Goal: Information Seeking & Learning: Compare options

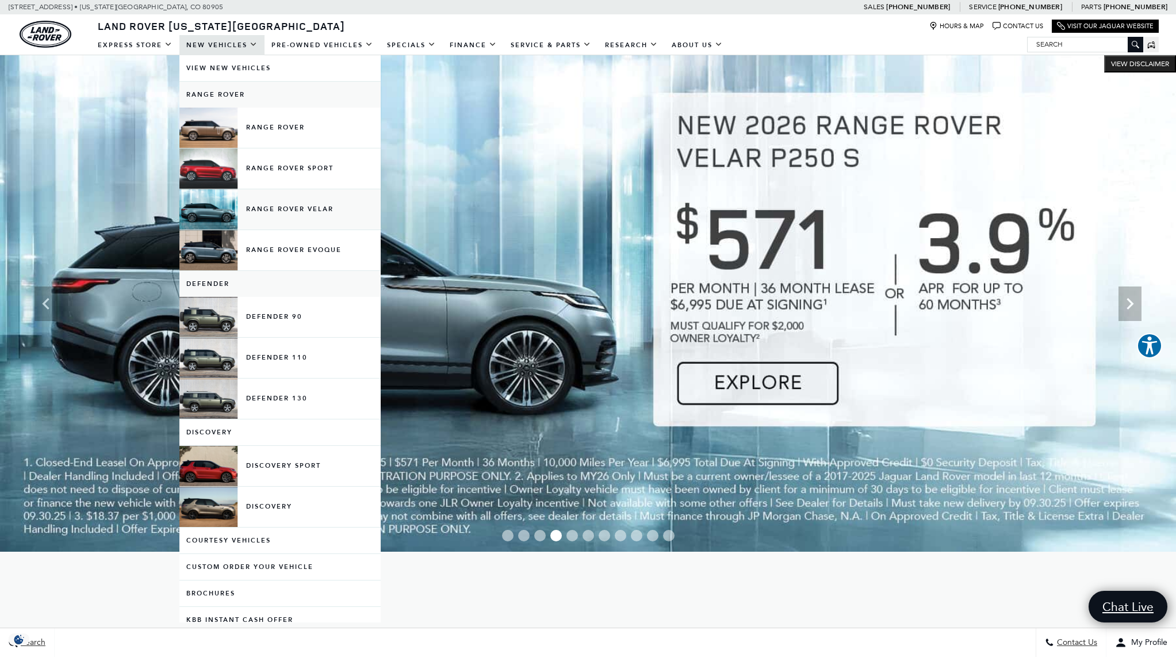
click at [302, 205] on link "Range Rover Velar" at bounding box center [279, 209] width 201 height 40
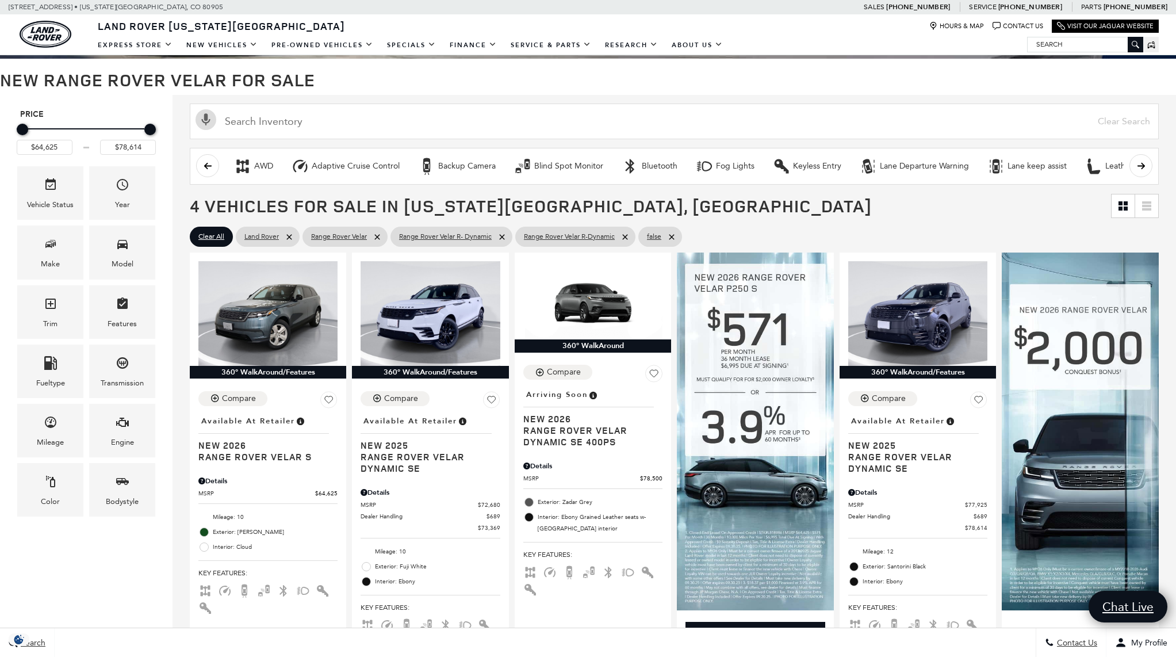
scroll to position [139, 0]
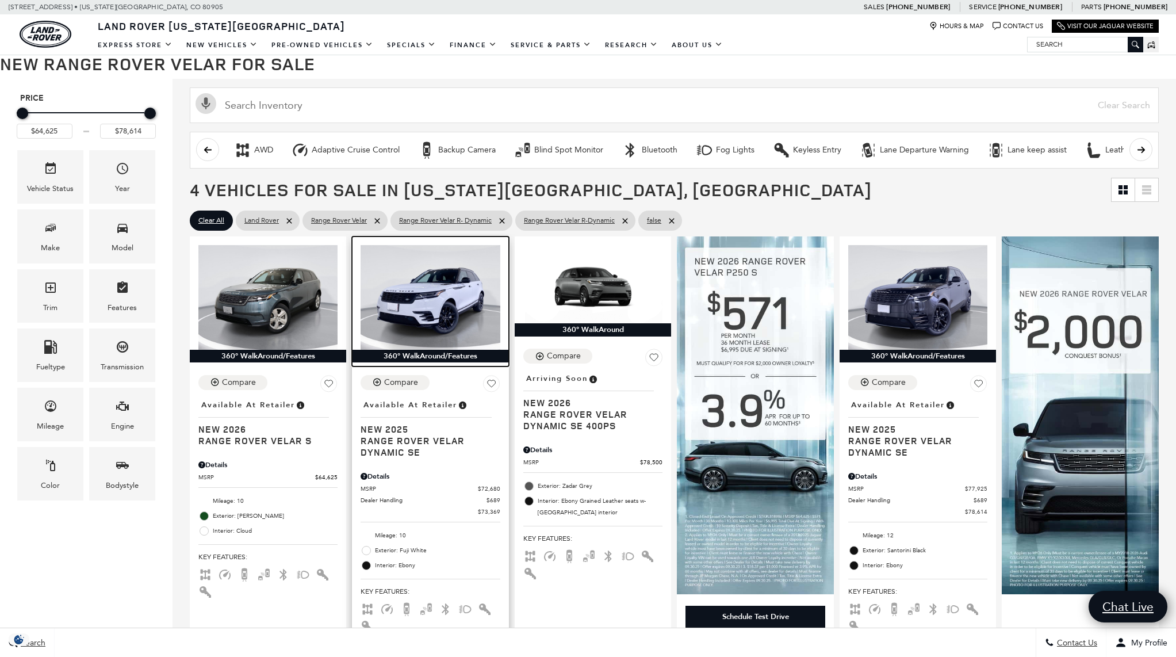
click at [448, 310] on img at bounding box center [429, 297] width 139 height 105
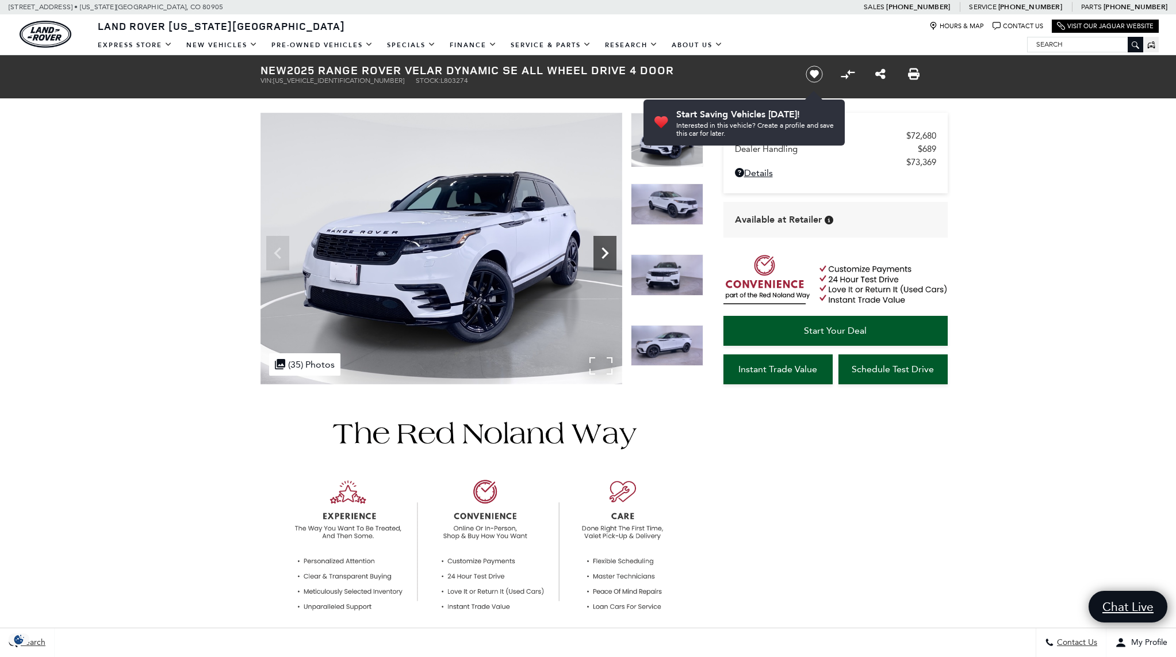
click at [606, 254] on icon "Next" at bounding box center [604, 252] width 7 height 11
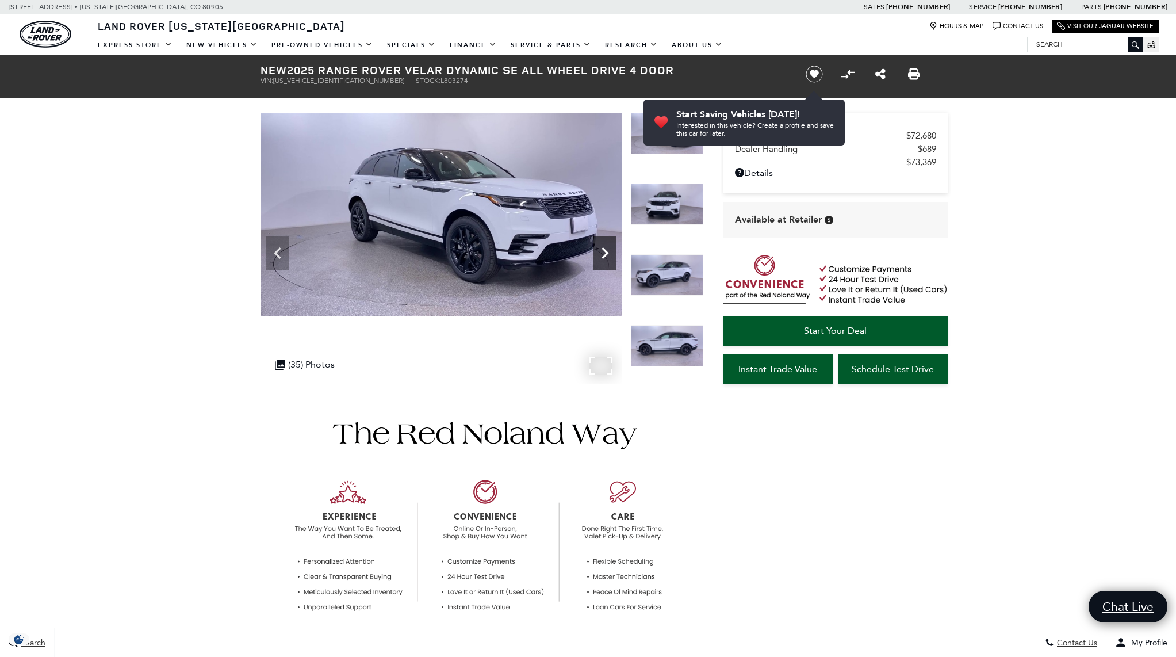
click at [606, 254] on icon "Next" at bounding box center [604, 252] width 7 height 11
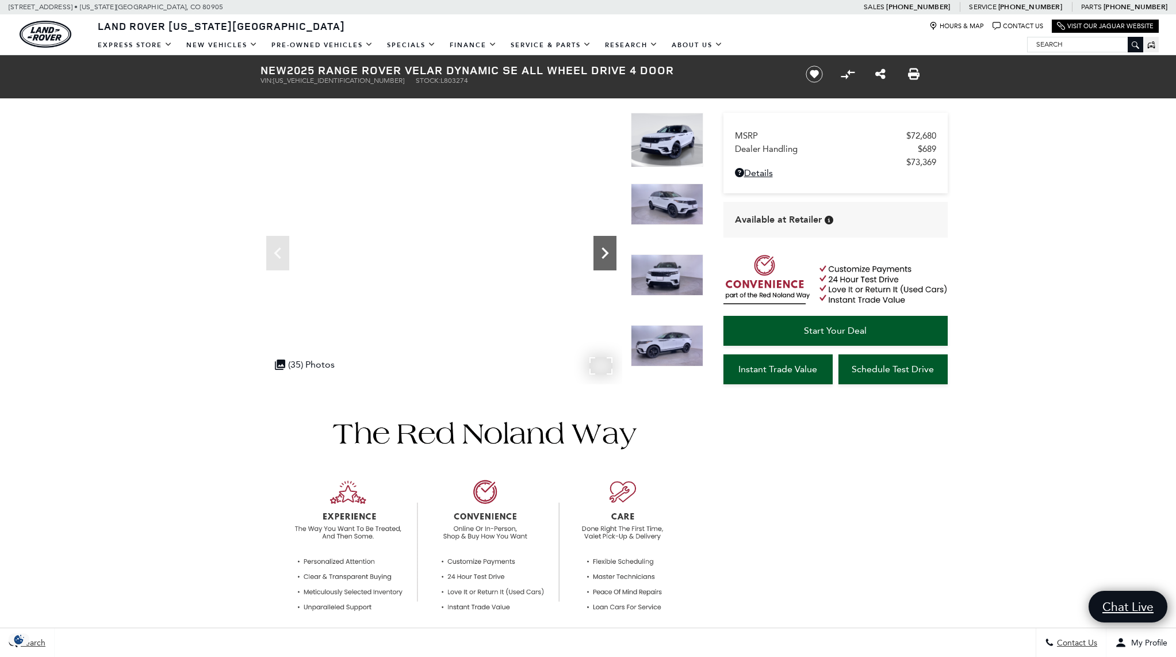
click at [606, 254] on icon "Next" at bounding box center [604, 252] width 7 height 11
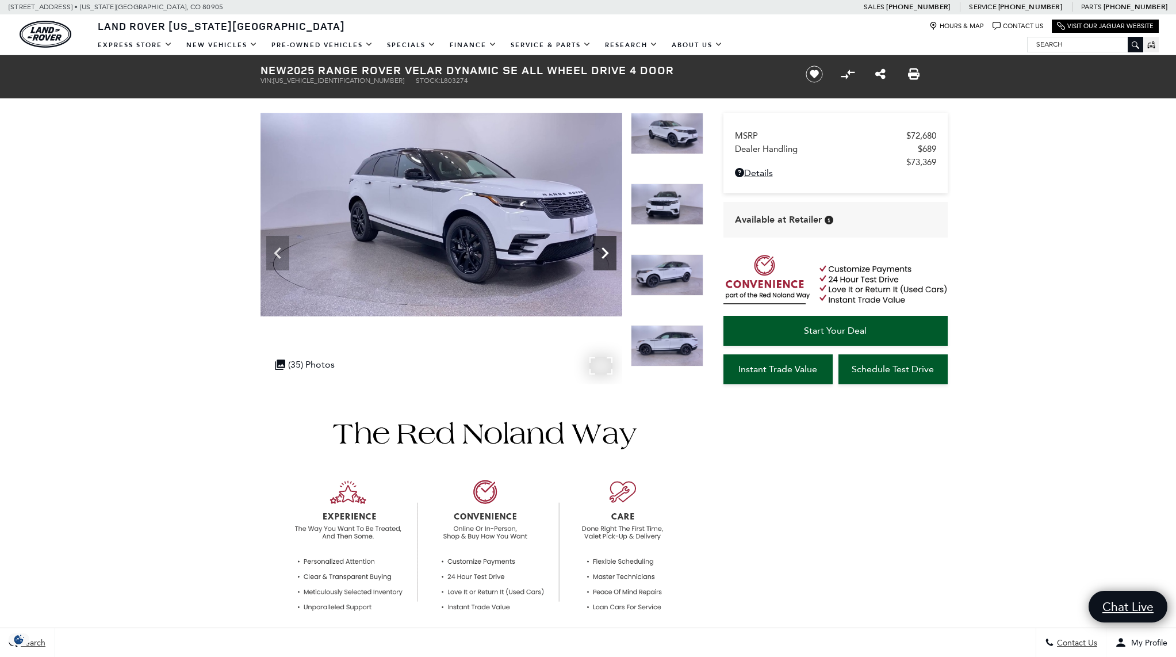
click at [605, 254] on icon "Next" at bounding box center [604, 252] width 7 height 11
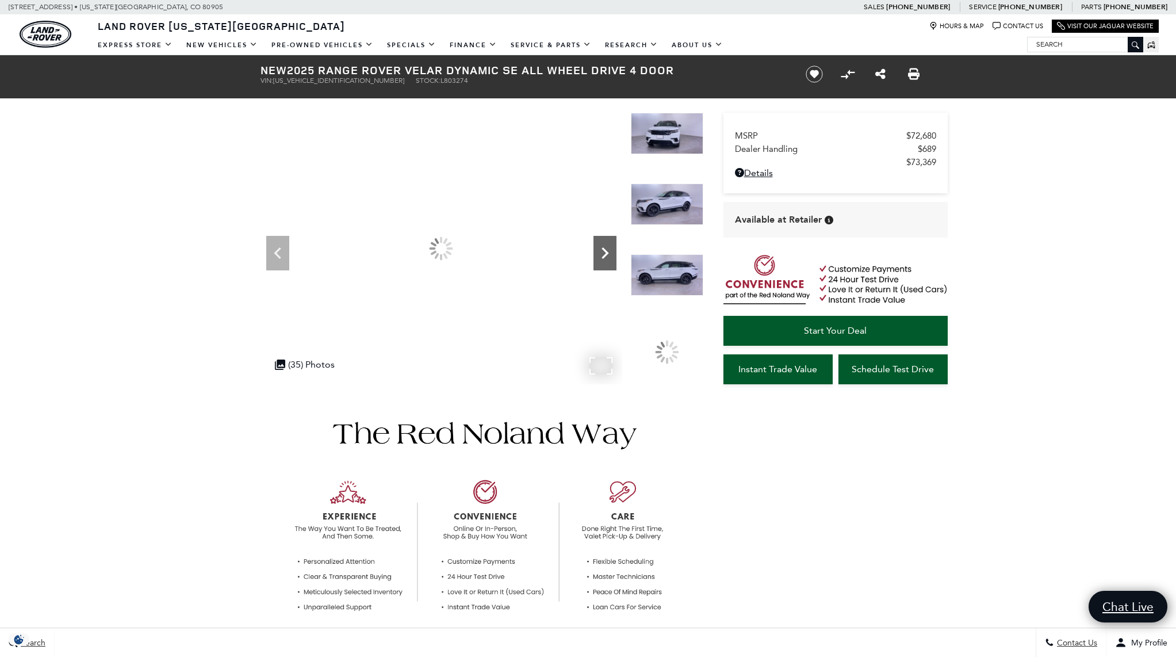
click at [605, 254] on icon "Next" at bounding box center [604, 252] width 7 height 11
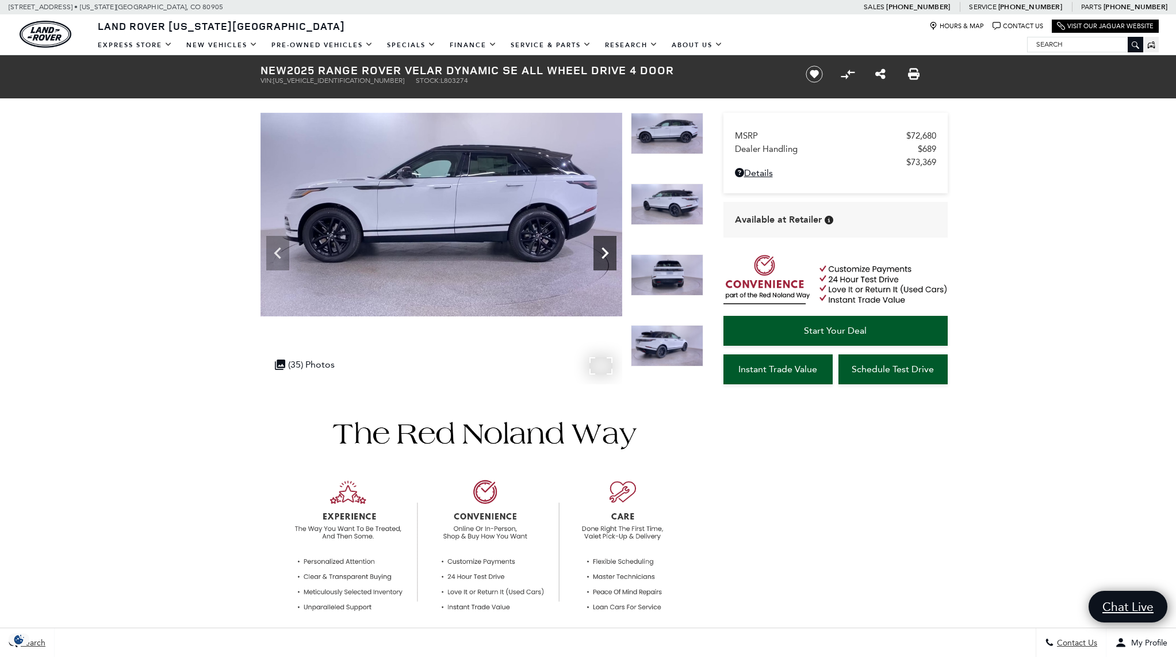
click at [605, 254] on icon "Next" at bounding box center [604, 252] width 7 height 11
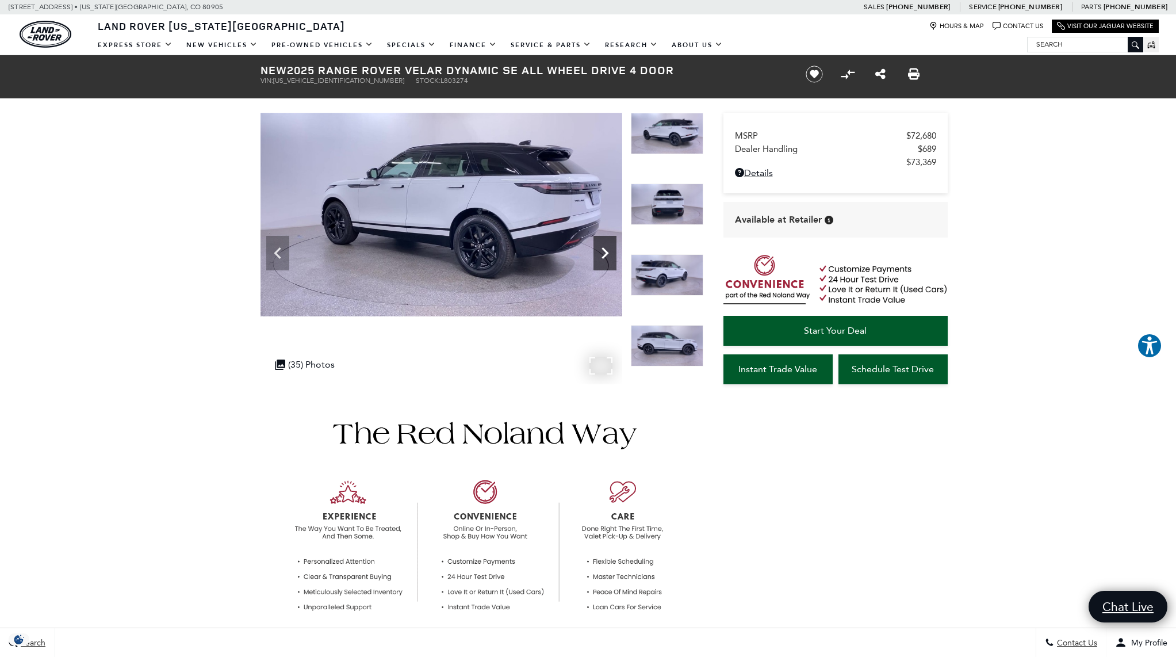
click at [605, 254] on icon "Next" at bounding box center [604, 252] width 7 height 11
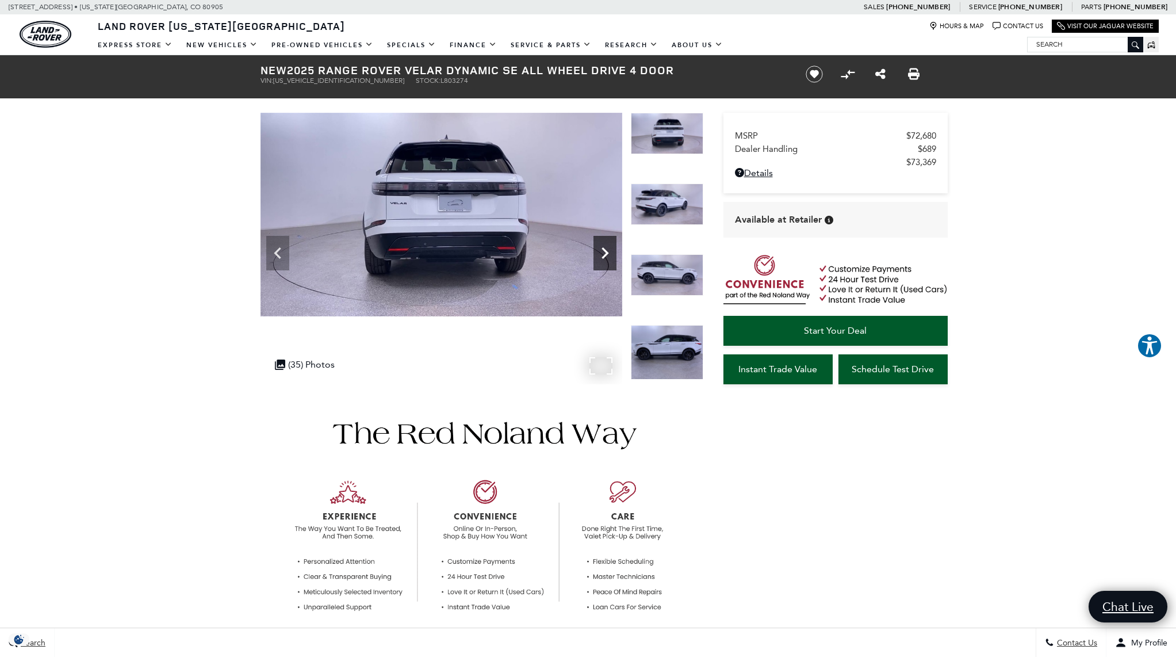
click at [605, 254] on icon "Next" at bounding box center [604, 252] width 7 height 11
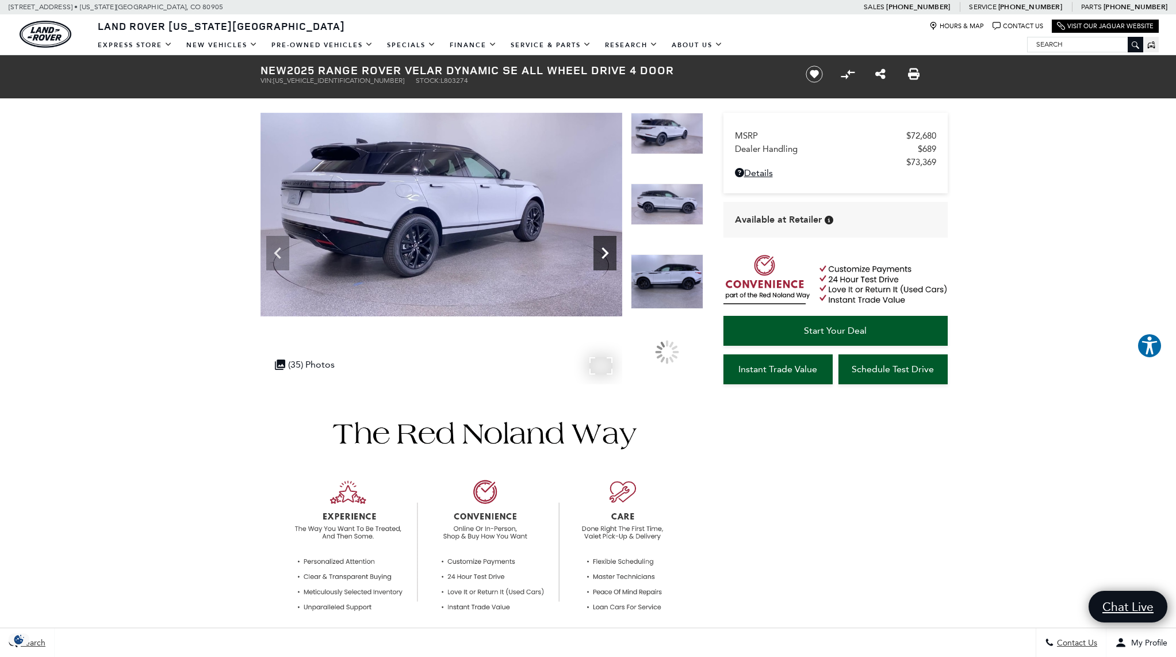
click at [605, 254] on icon "Next" at bounding box center [604, 252] width 7 height 11
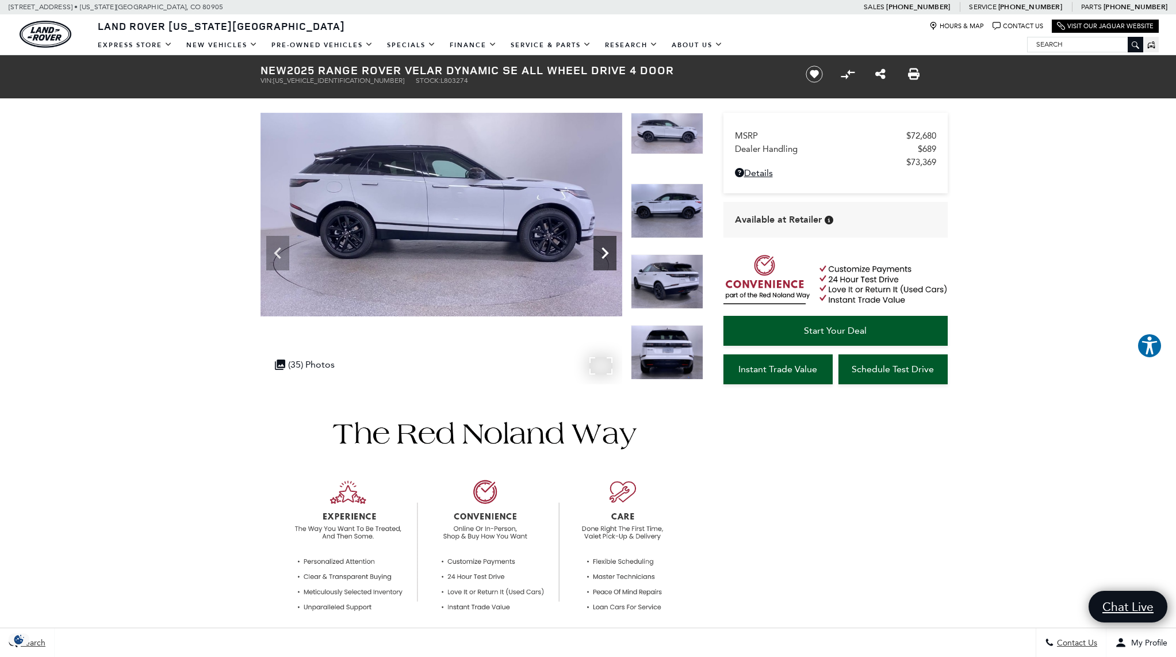
click at [606, 254] on icon "Next" at bounding box center [604, 252] width 7 height 11
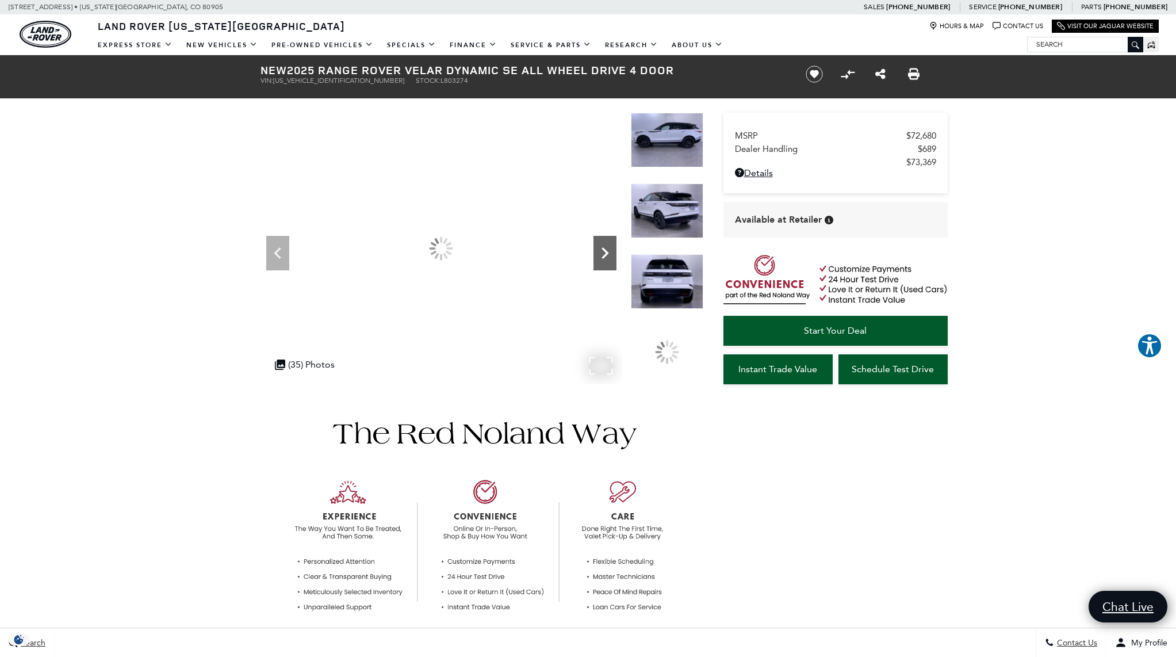
click at [606, 254] on icon "Next" at bounding box center [604, 252] width 7 height 11
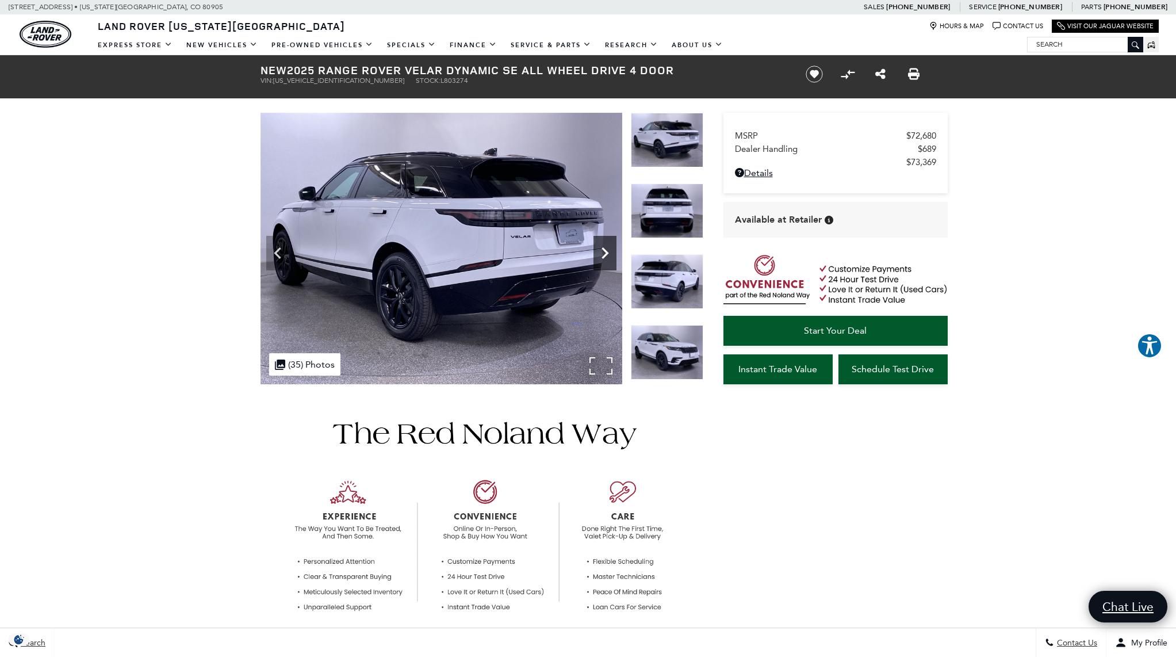
click at [606, 254] on icon "Next" at bounding box center [604, 252] width 7 height 11
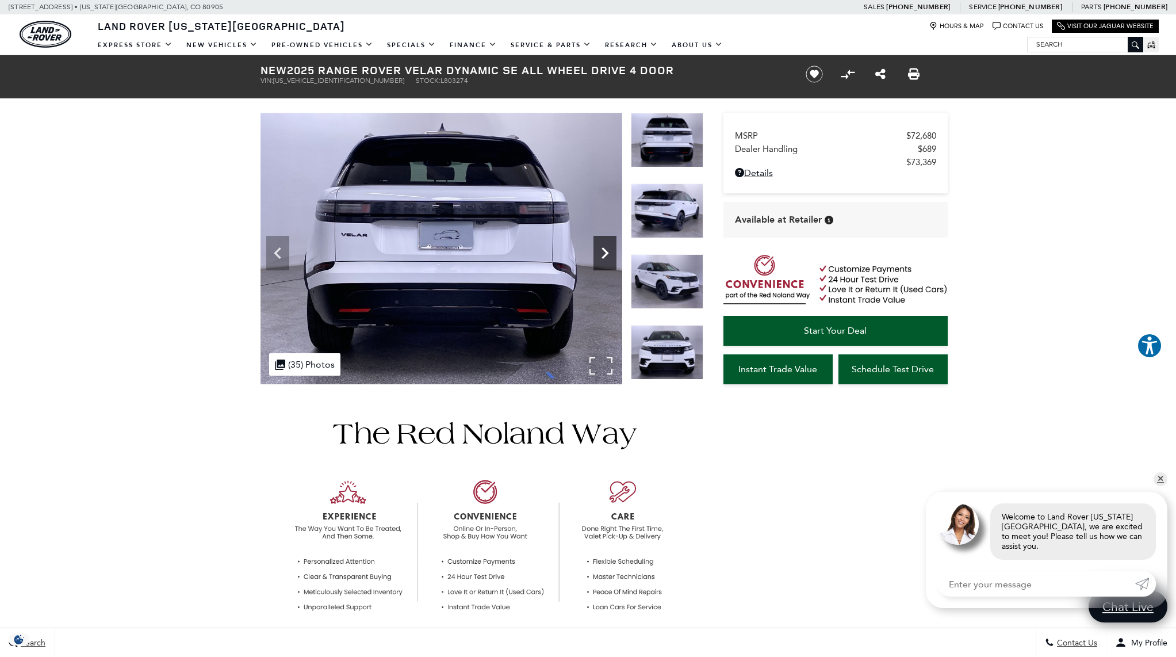
click at [602, 251] on icon "Next" at bounding box center [604, 252] width 23 height 23
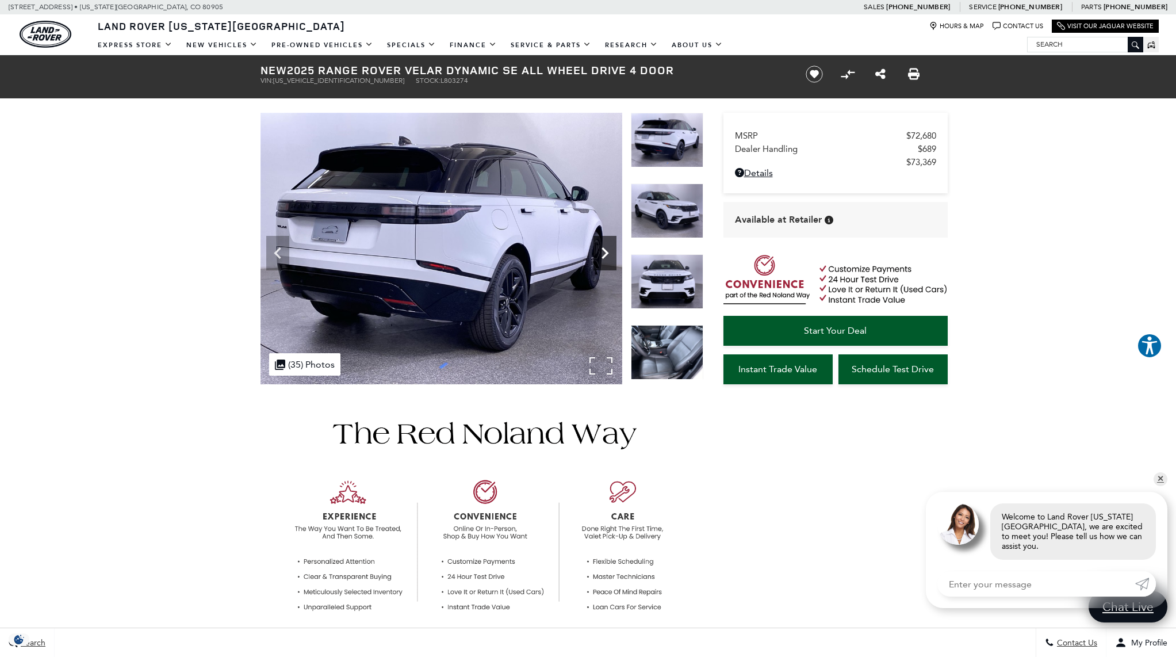
click at [602, 251] on icon "Next" at bounding box center [604, 252] width 23 height 23
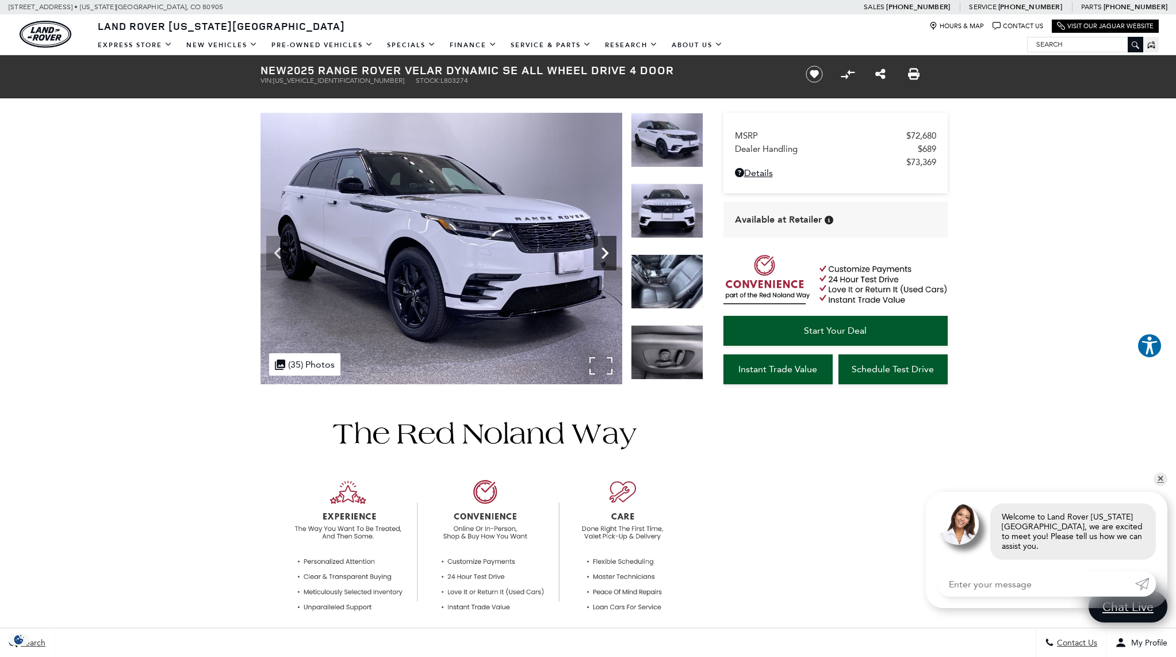
click at [602, 251] on icon "Next" at bounding box center [604, 252] width 23 height 23
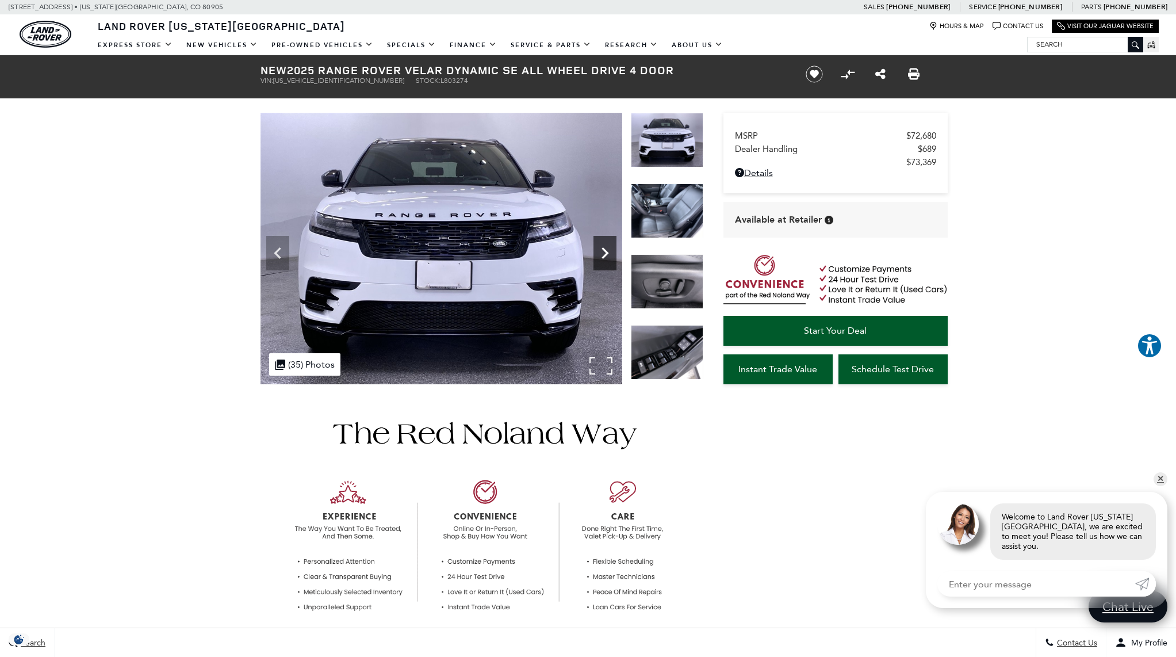
click at [602, 251] on icon "Next" at bounding box center [604, 252] width 23 height 23
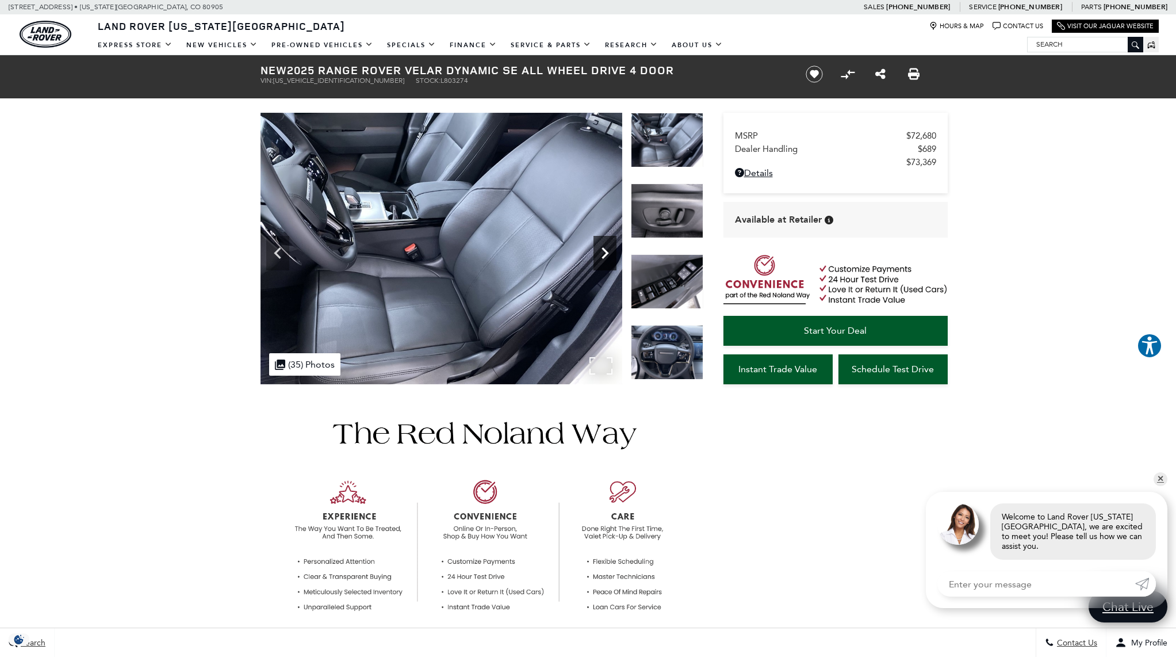
click at [602, 251] on icon "Next" at bounding box center [604, 252] width 23 height 23
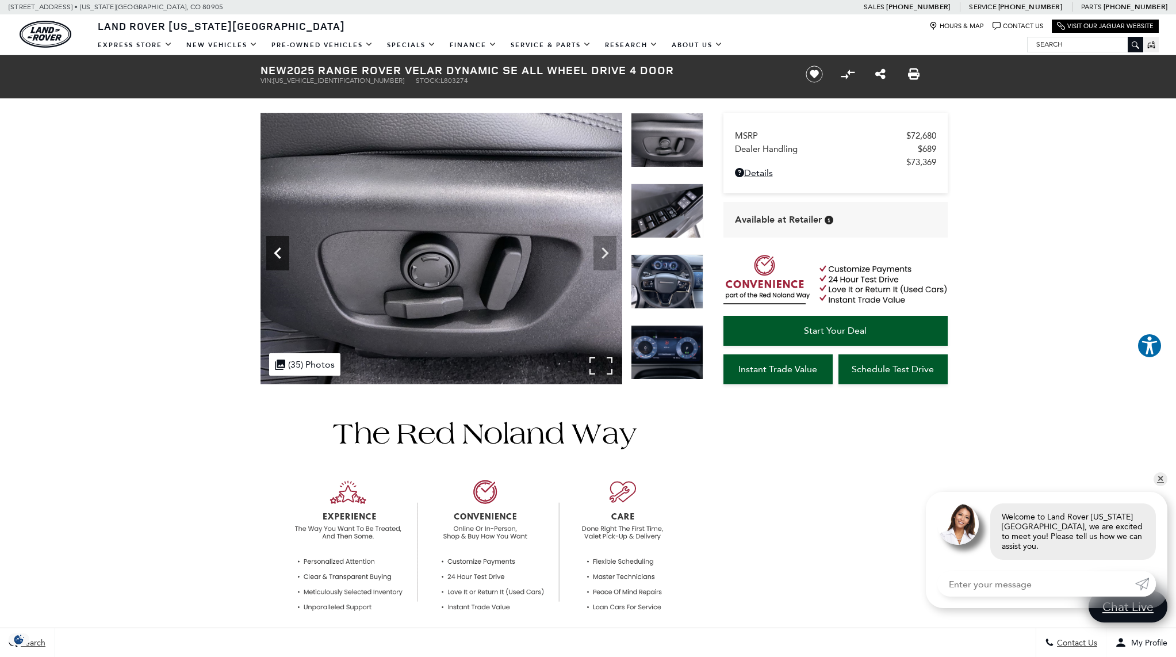
click at [274, 255] on icon "Previous" at bounding box center [277, 252] width 23 height 23
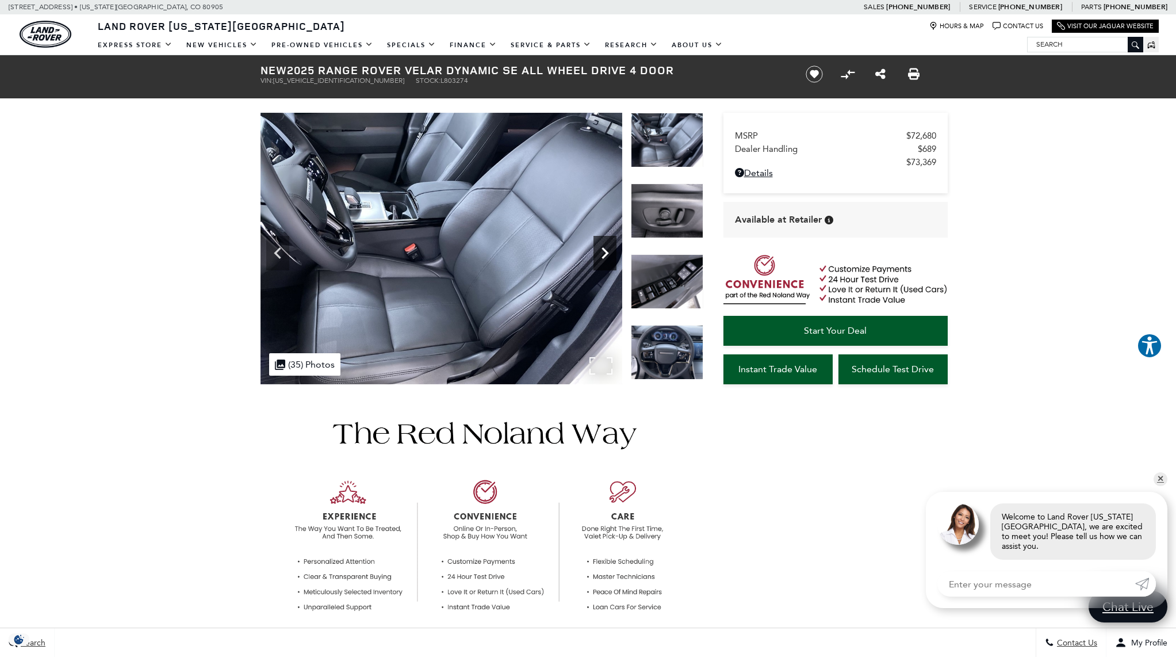
click at [609, 253] on icon "Next" at bounding box center [604, 252] width 23 height 23
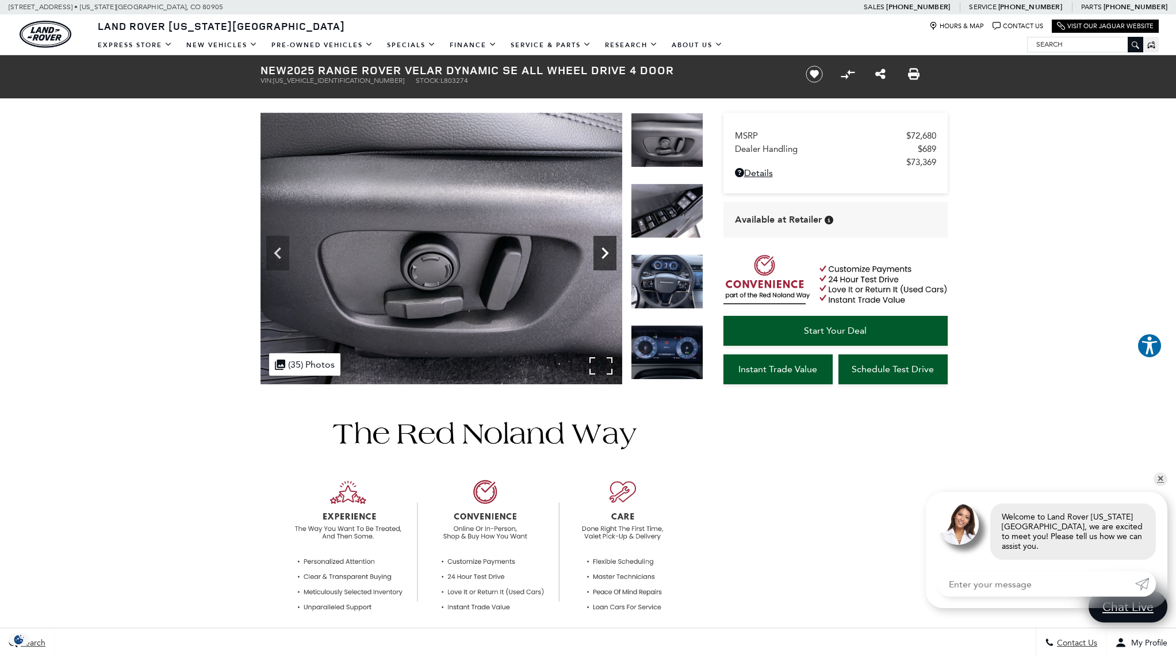
click at [609, 253] on icon "Next" at bounding box center [604, 252] width 23 height 23
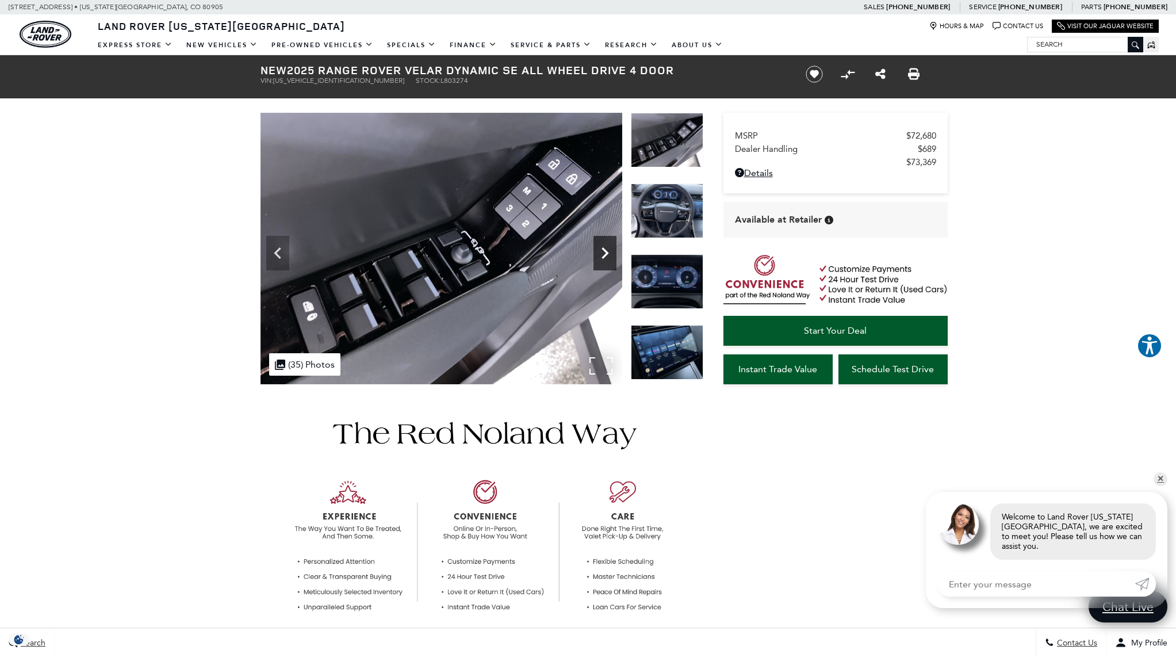
click at [609, 253] on icon "Next" at bounding box center [604, 252] width 23 height 23
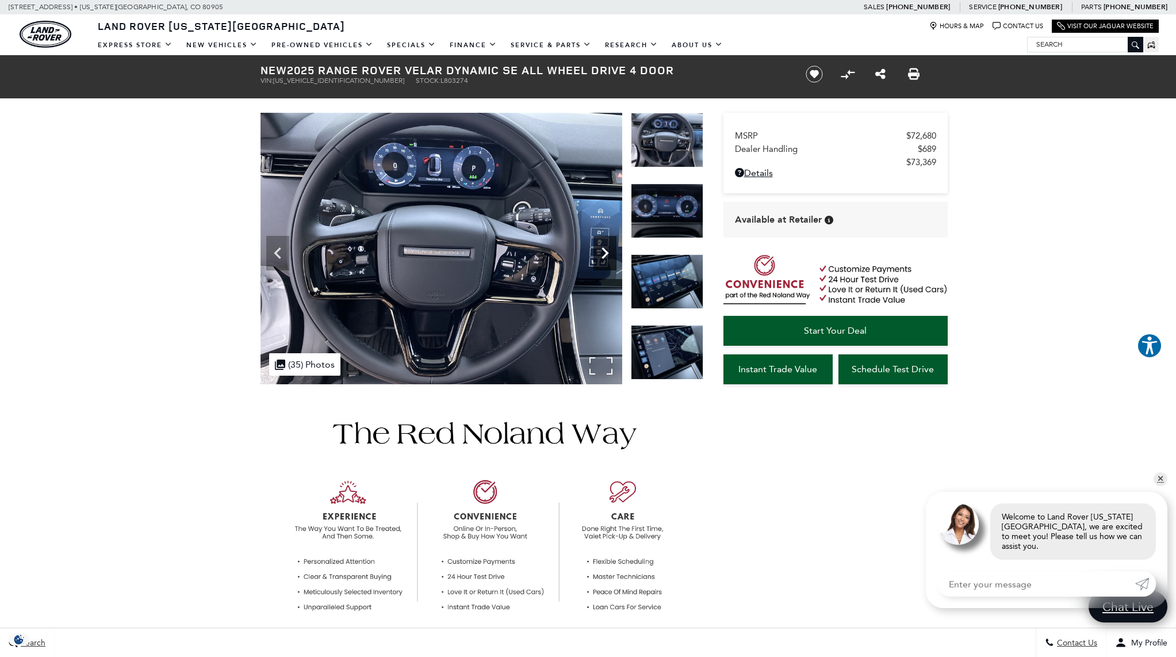
click at [609, 253] on icon "Next" at bounding box center [604, 252] width 23 height 23
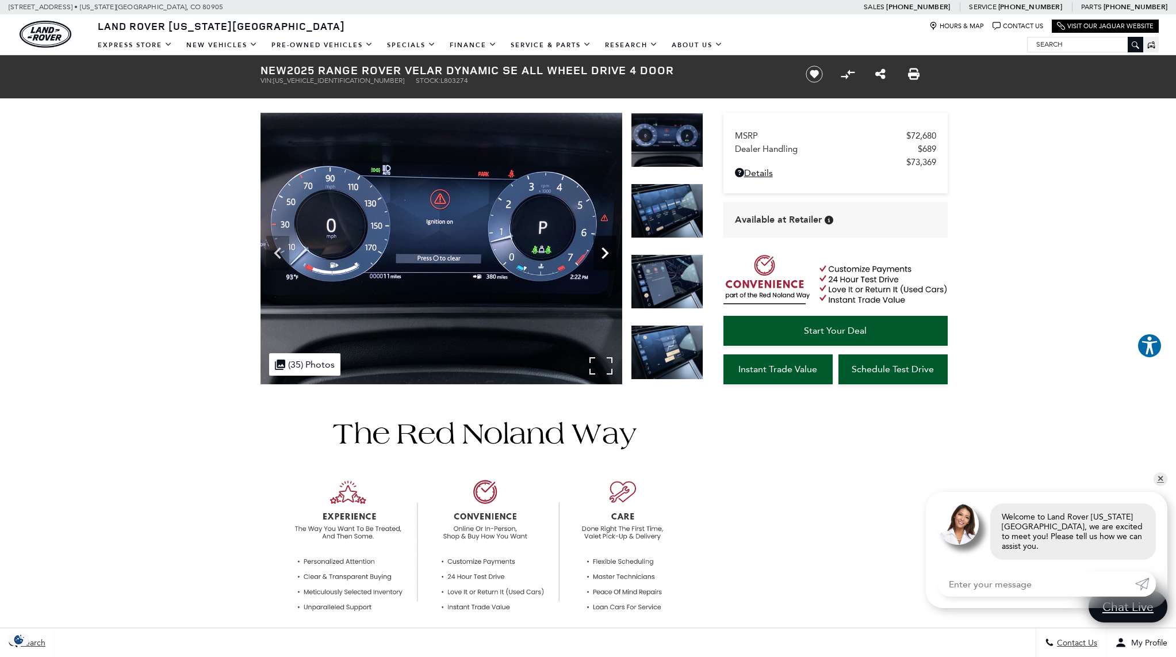
click at [609, 253] on icon "Next" at bounding box center [604, 252] width 23 height 23
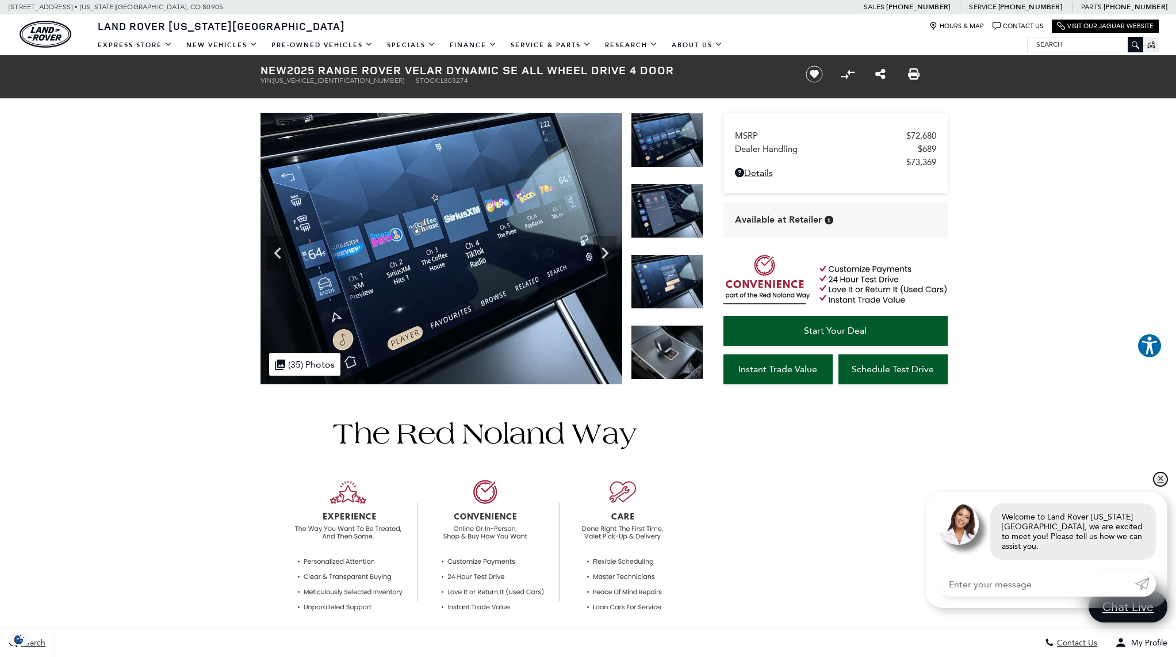
click at [1161, 486] on link "✕" at bounding box center [1160, 479] width 14 height 14
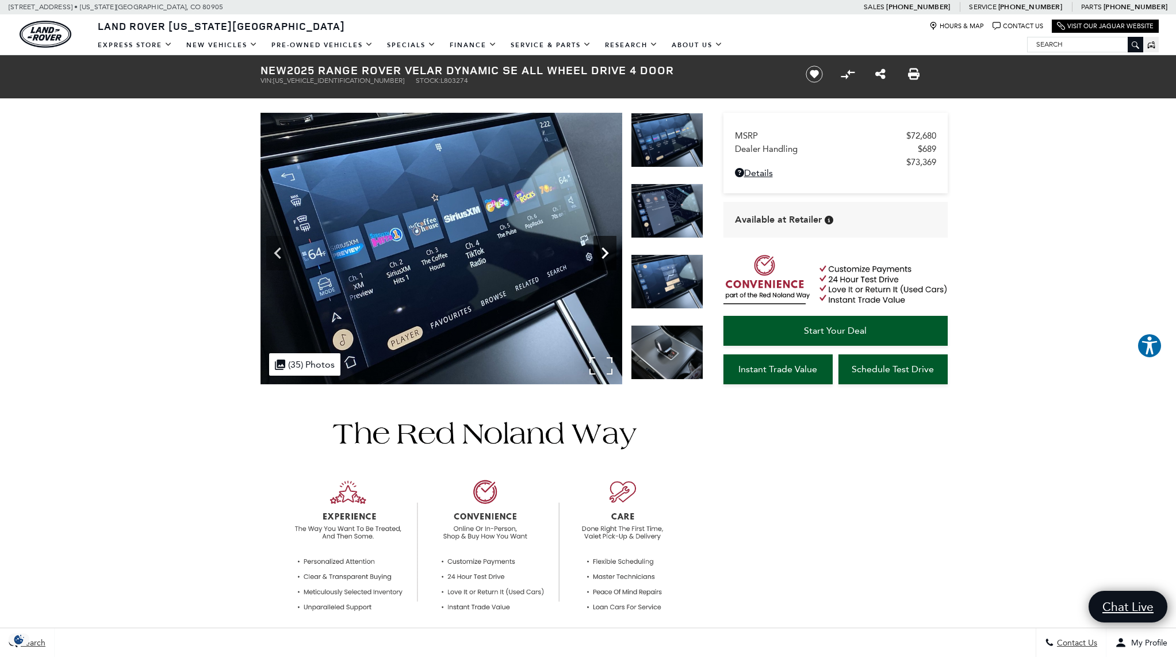
click at [602, 254] on icon "Next" at bounding box center [604, 252] width 23 height 23
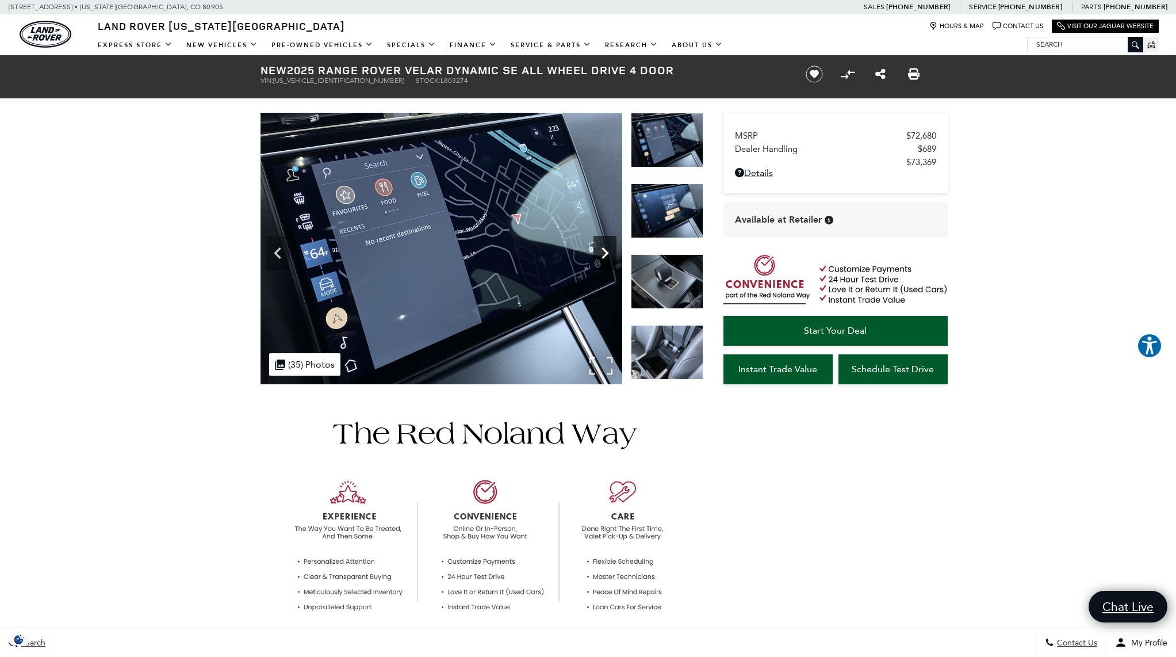
click at [602, 254] on icon "Next" at bounding box center [604, 252] width 23 height 23
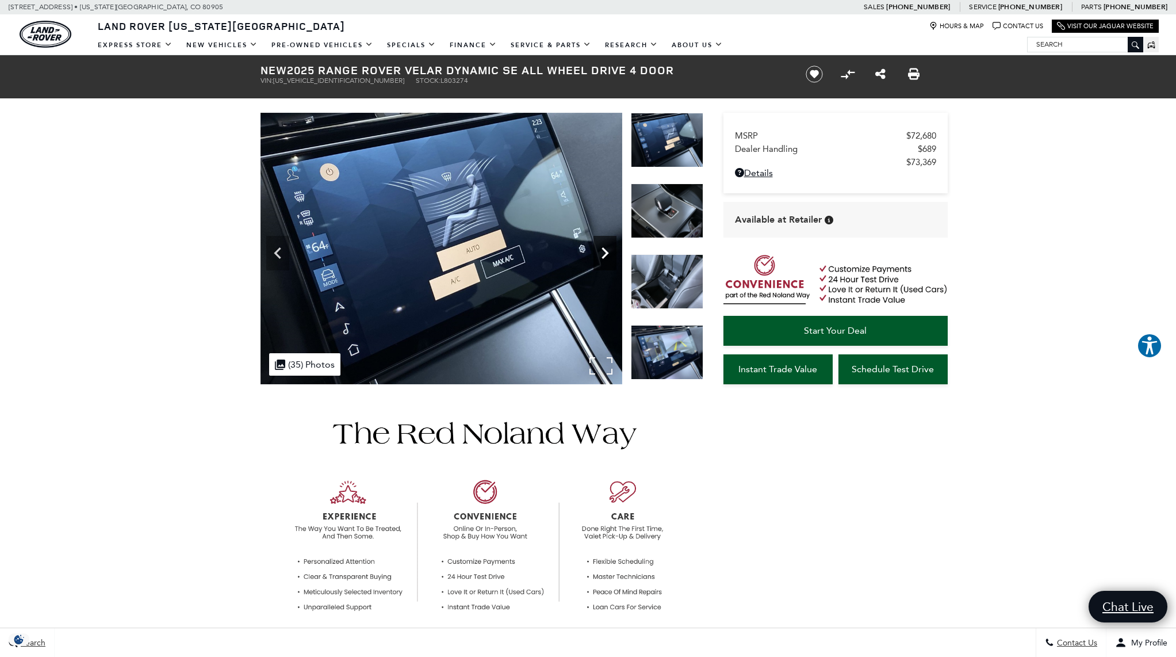
click at [602, 254] on icon "Next" at bounding box center [604, 252] width 23 height 23
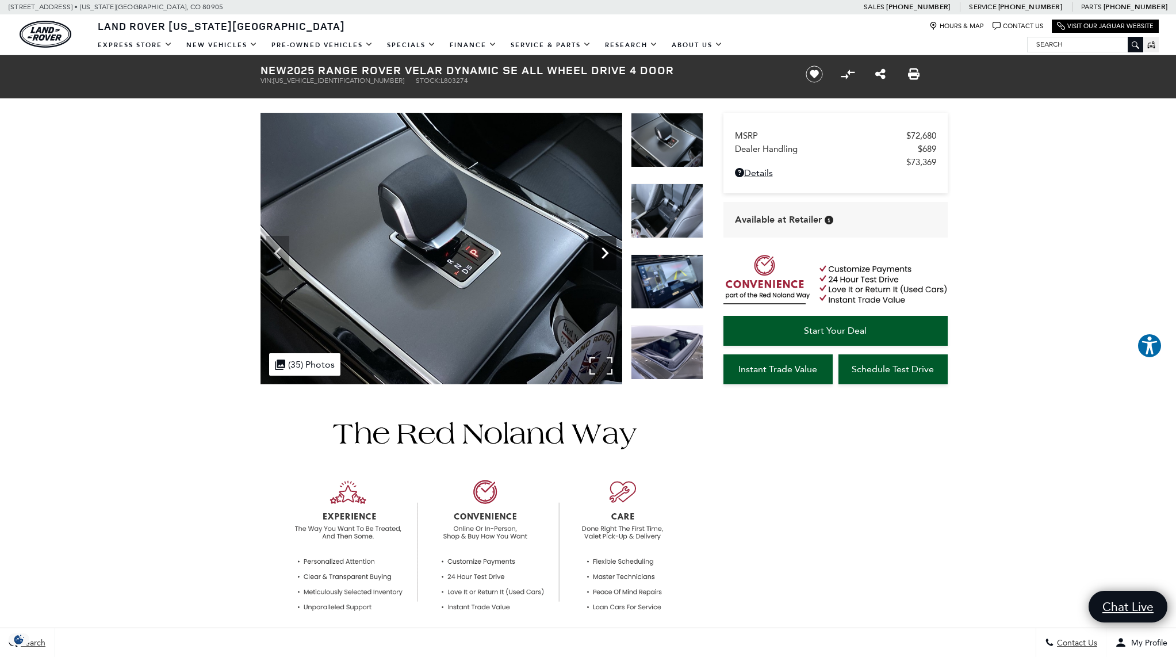
click at [604, 253] on icon "Next" at bounding box center [604, 252] width 23 height 23
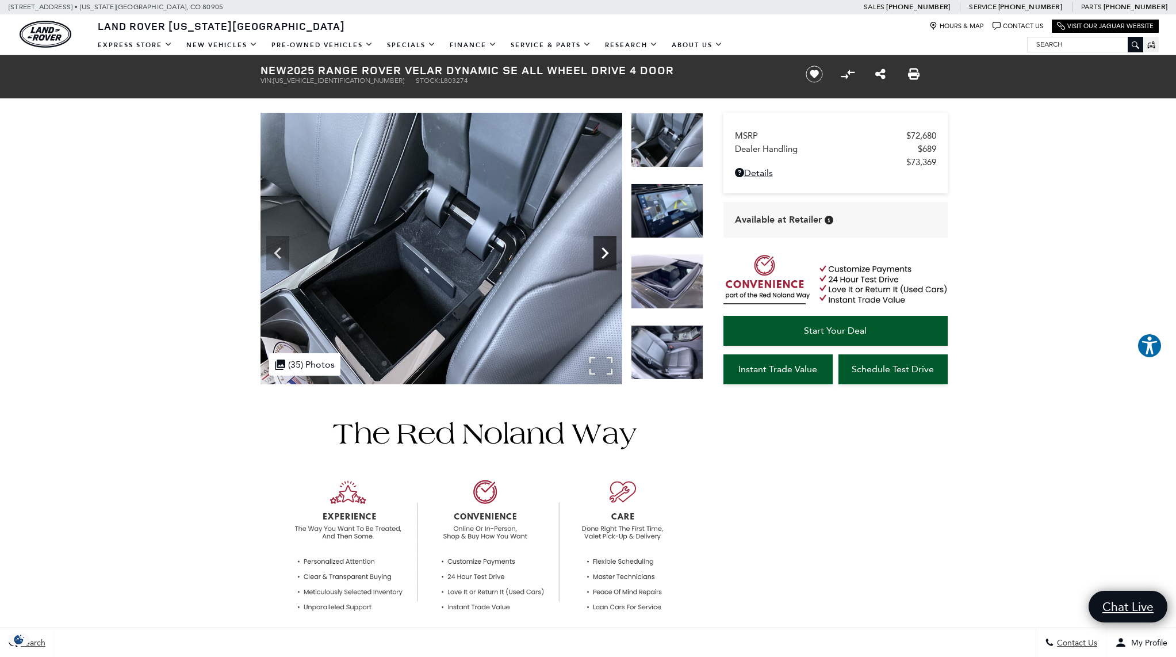
click at [604, 253] on icon "Next" at bounding box center [604, 252] width 23 height 23
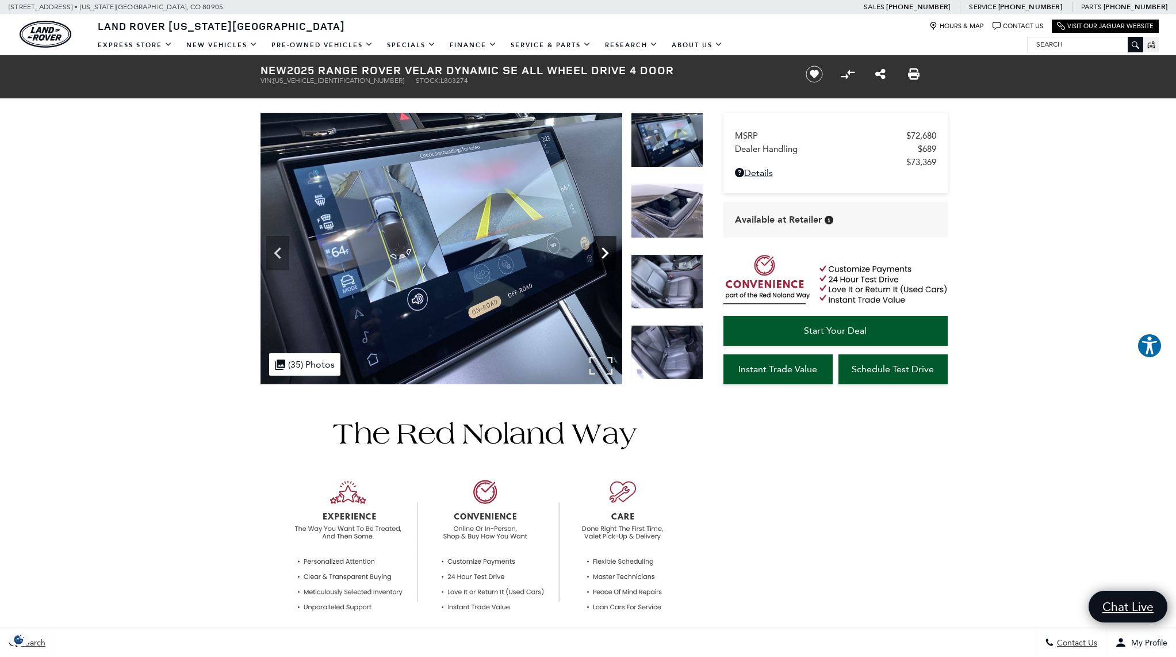
click at [604, 253] on icon "Next" at bounding box center [604, 252] width 23 height 23
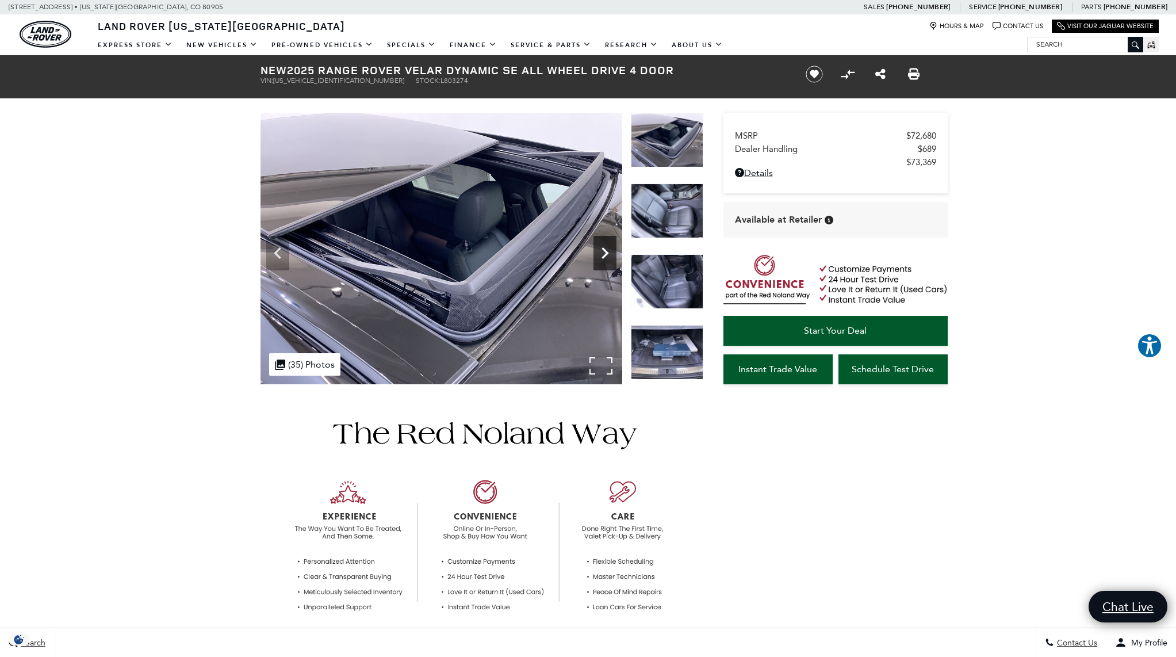
click at [604, 253] on icon "Next" at bounding box center [604, 252] width 23 height 23
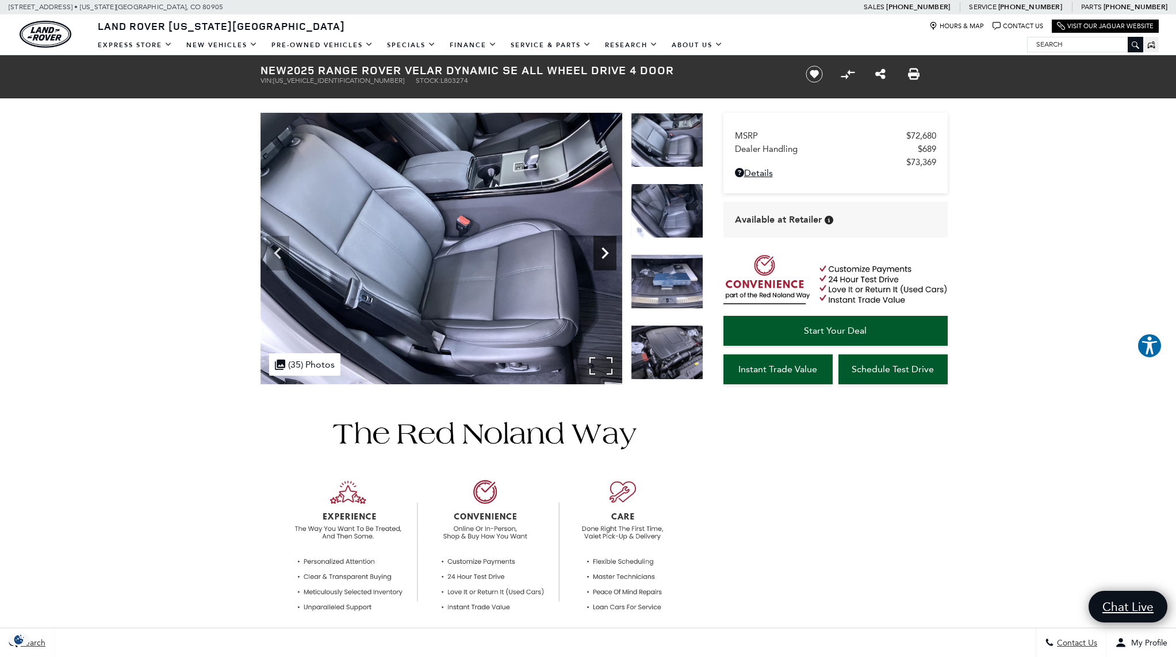
click at [604, 253] on icon "Next" at bounding box center [604, 252] width 23 height 23
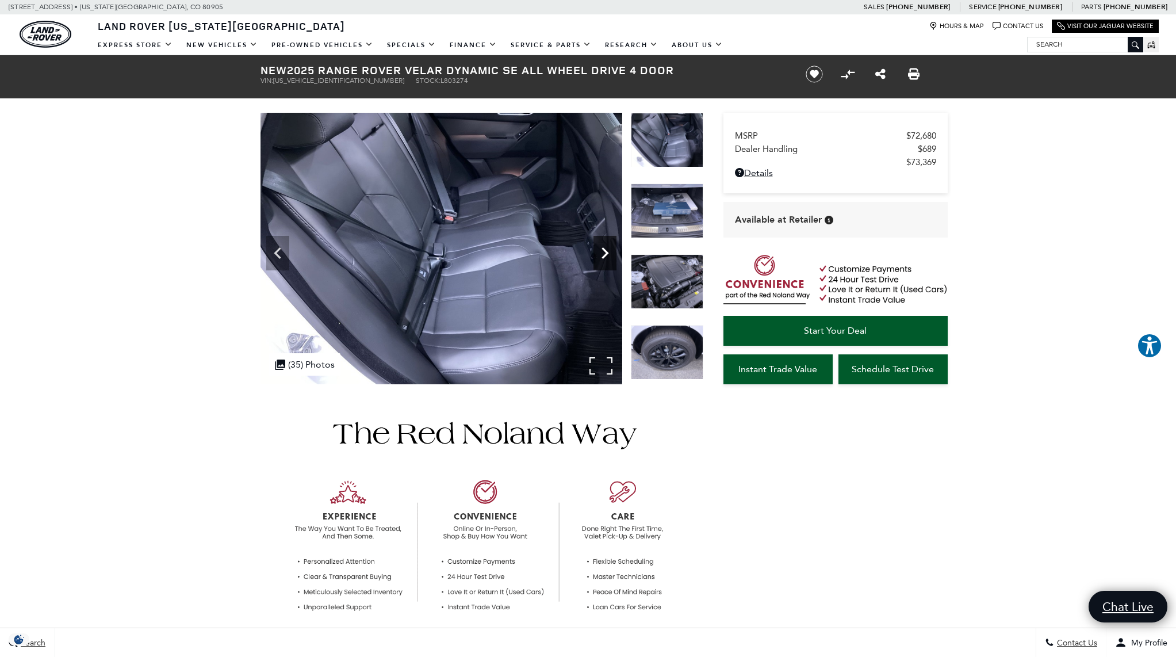
click at [604, 253] on icon "Next" at bounding box center [604, 252] width 23 height 23
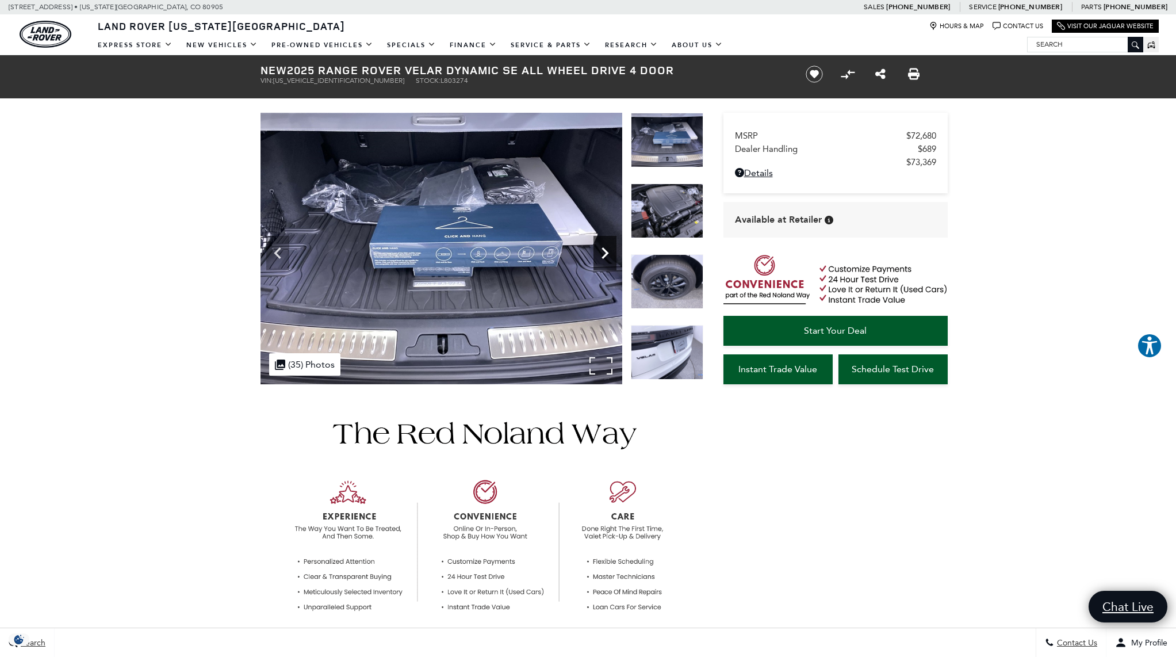
click at [604, 253] on icon "Next" at bounding box center [604, 252] width 23 height 23
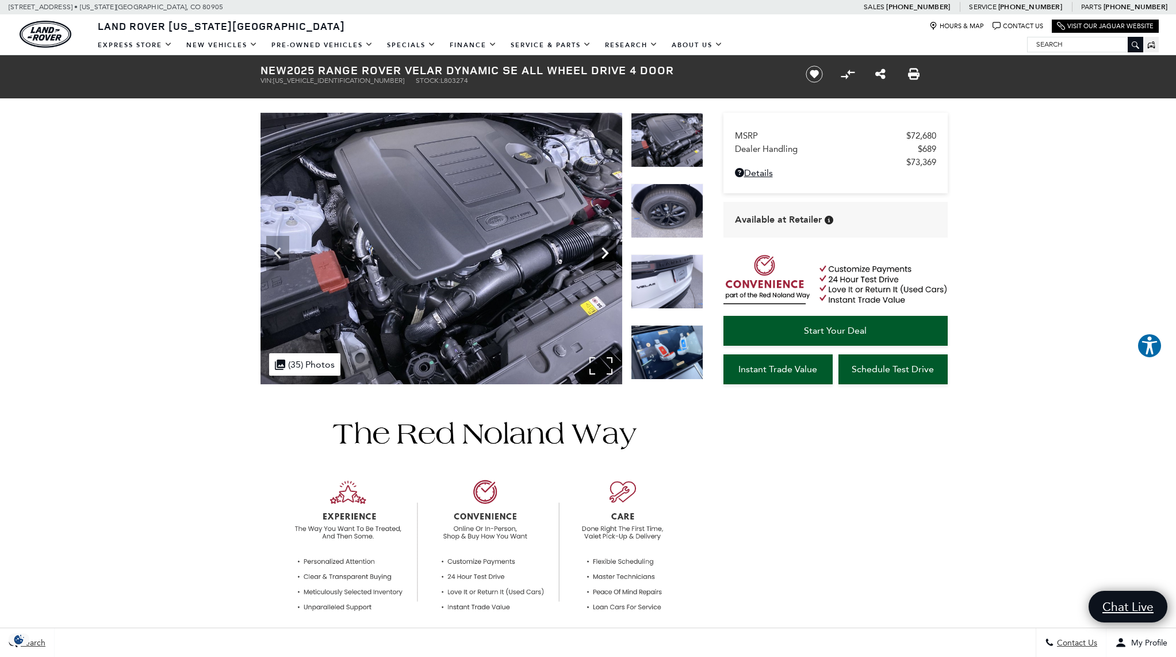
click at [604, 253] on icon "Next" at bounding box center [604, 252] width 23 height 23
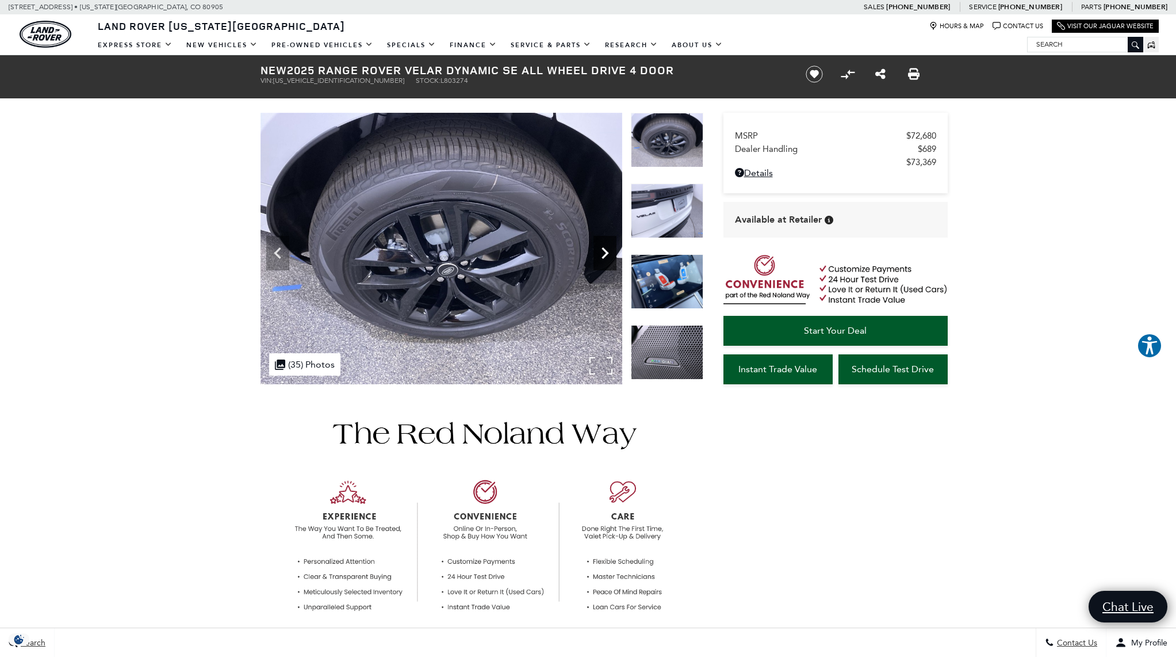
click at [604, 253] on icon "Next" at bounding box center [604, 252] width 23 height 23
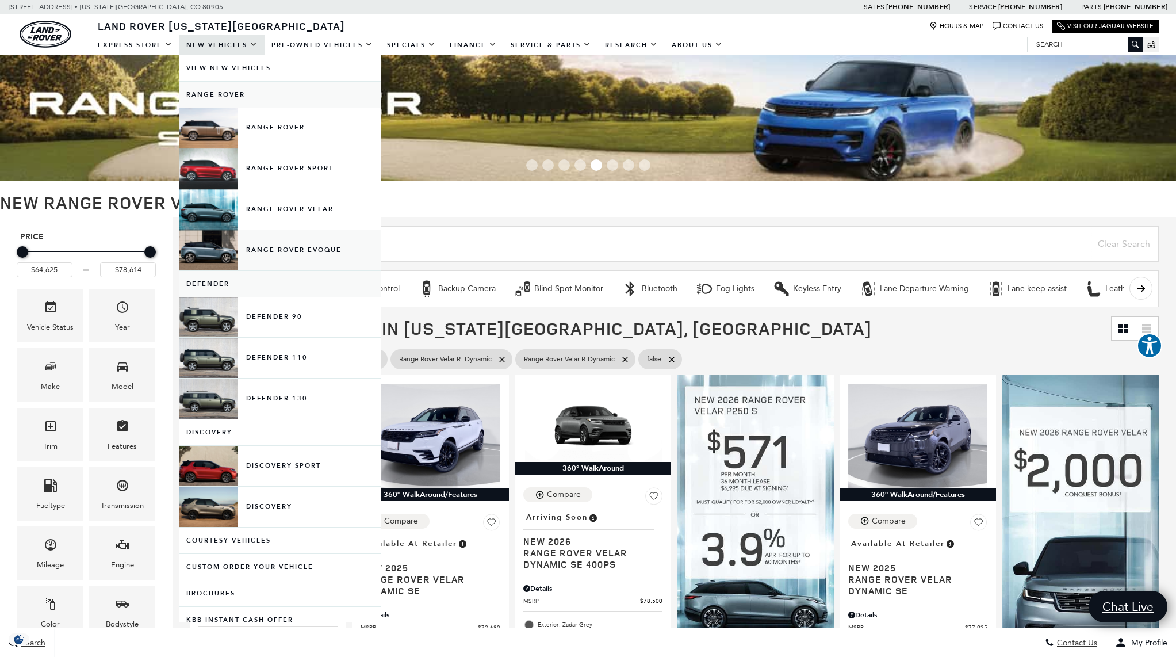
click at [324, 251] on link "Range Rover Evoque" at bounding box center [279, 250] width 201 height 40
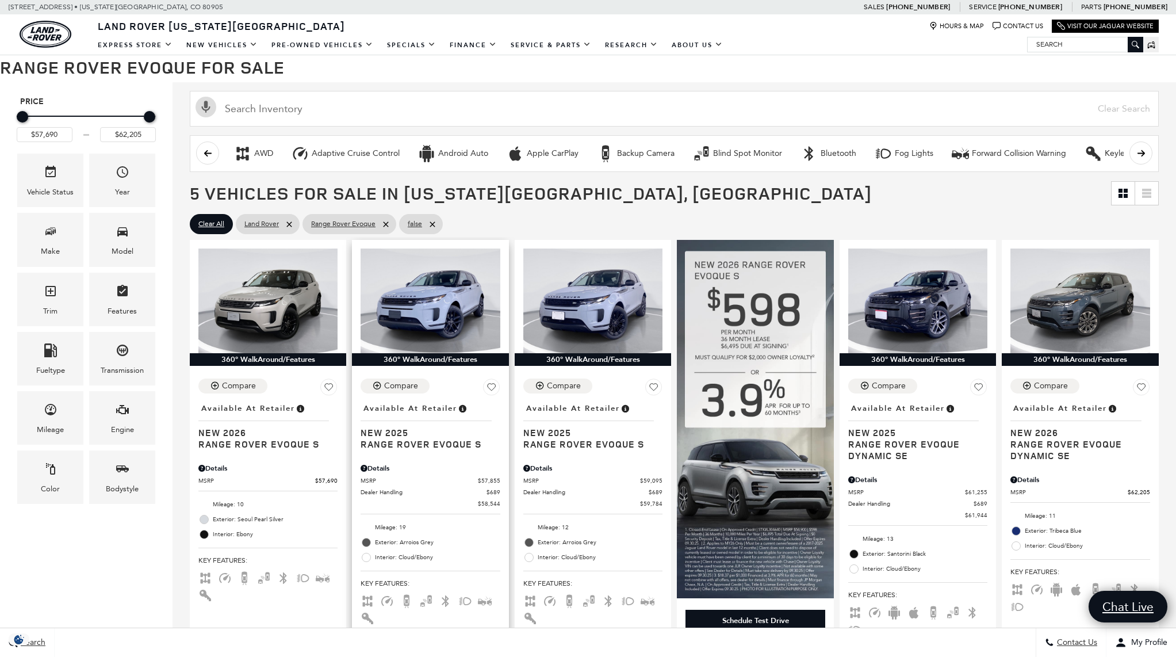
scroll to position [136, 0]
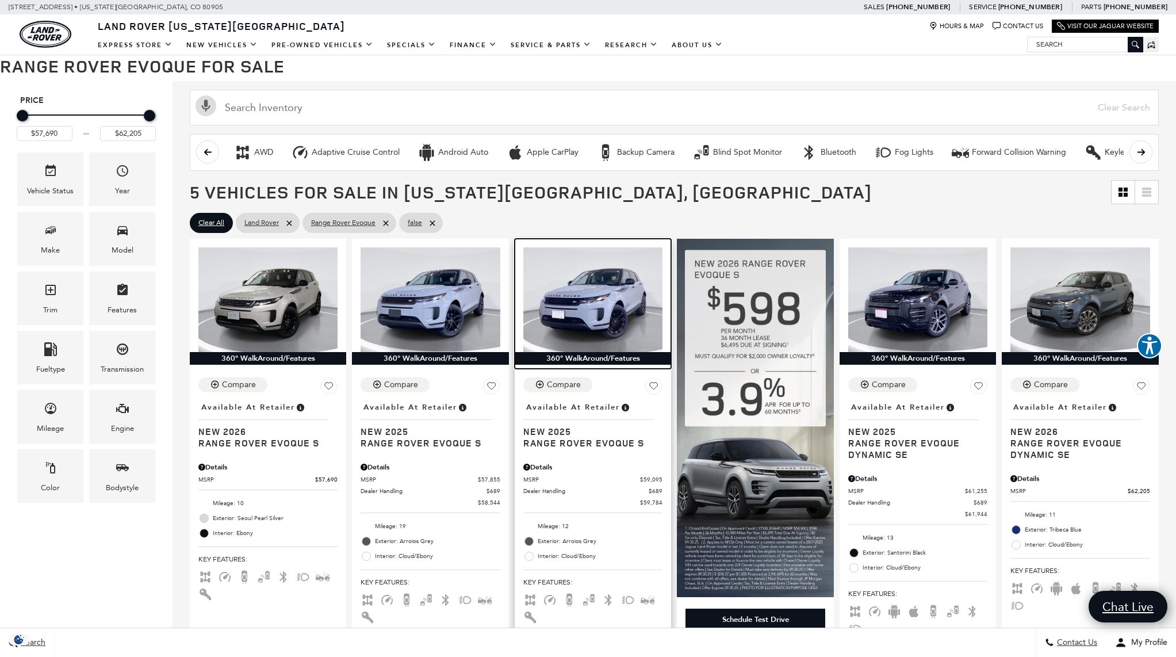
click at [615, 309] on img at bounding box center [592, 299] width 139 height 105
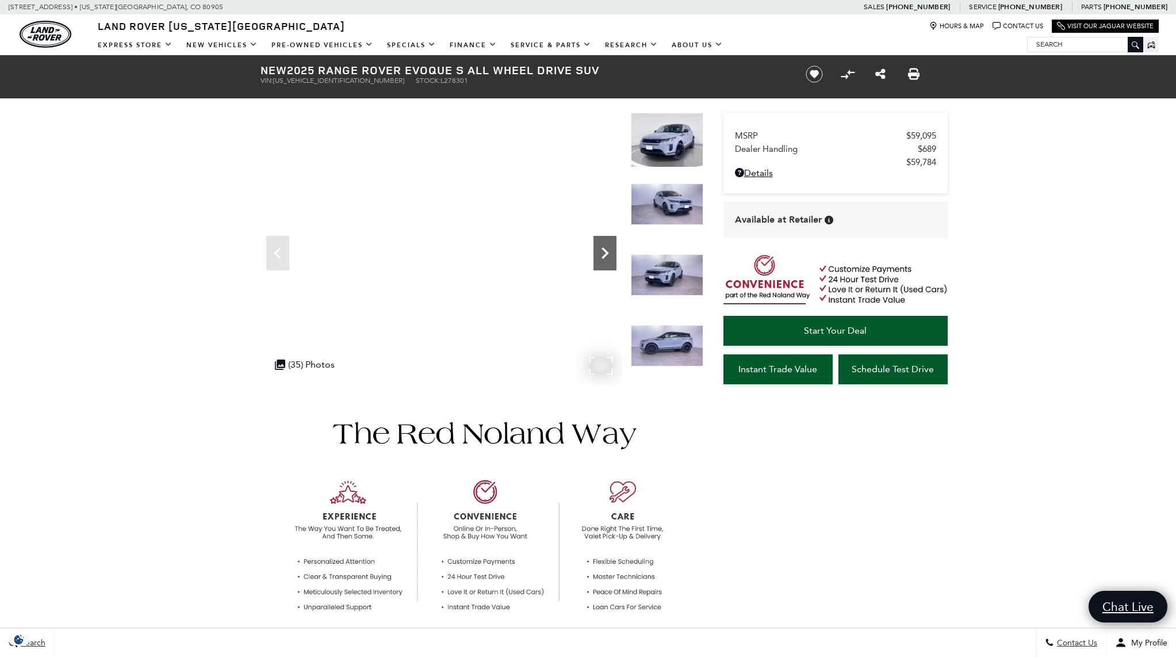
click at [605, 256] on icon "Next" at bounding box center [604, 252] width 7 height 11
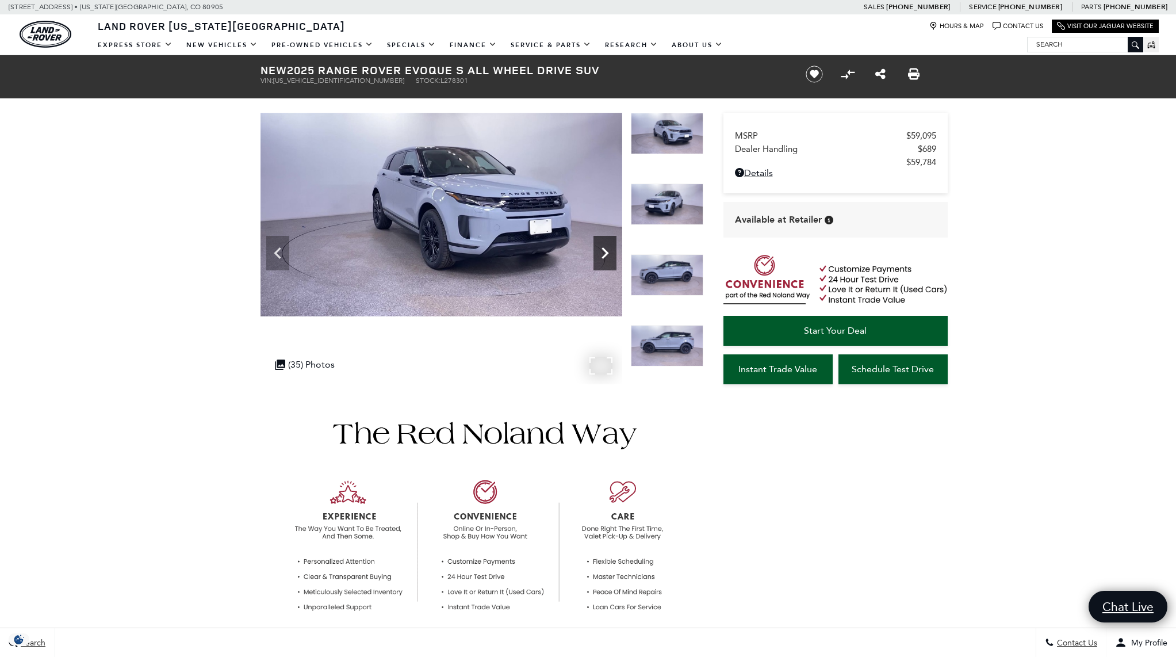
click at [605, 256] on icon "Next" at bounding box center [604, 252] width 7 height 11
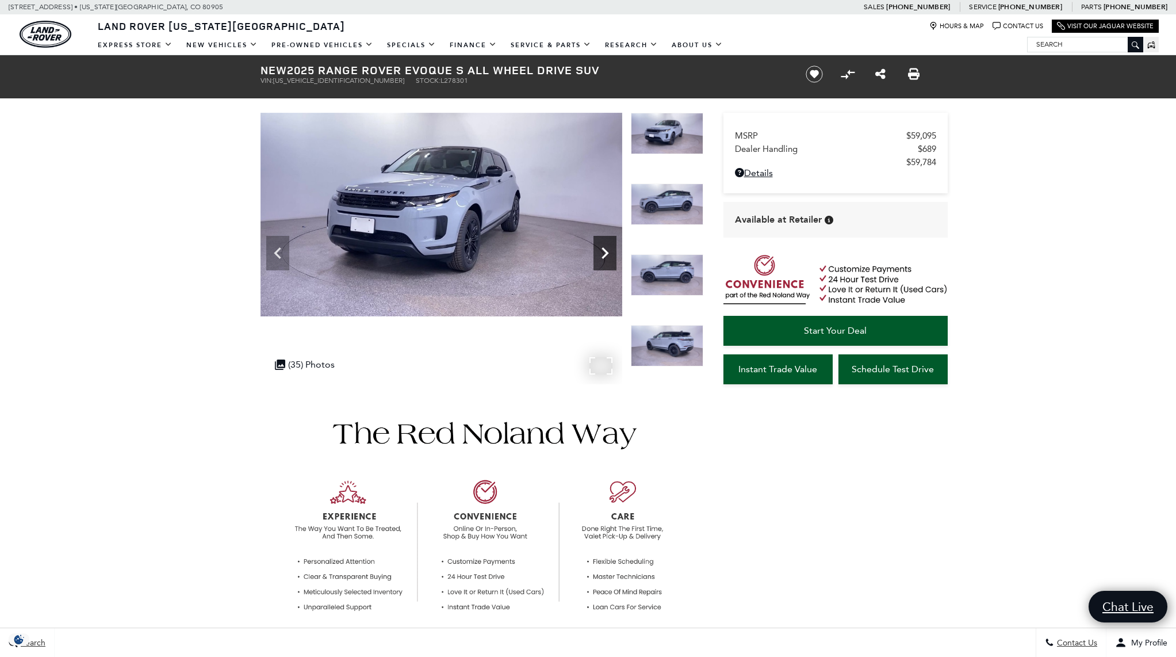
click at [605, 256] on icon "Next" at bounding box center [604, 252] width 7 height 11
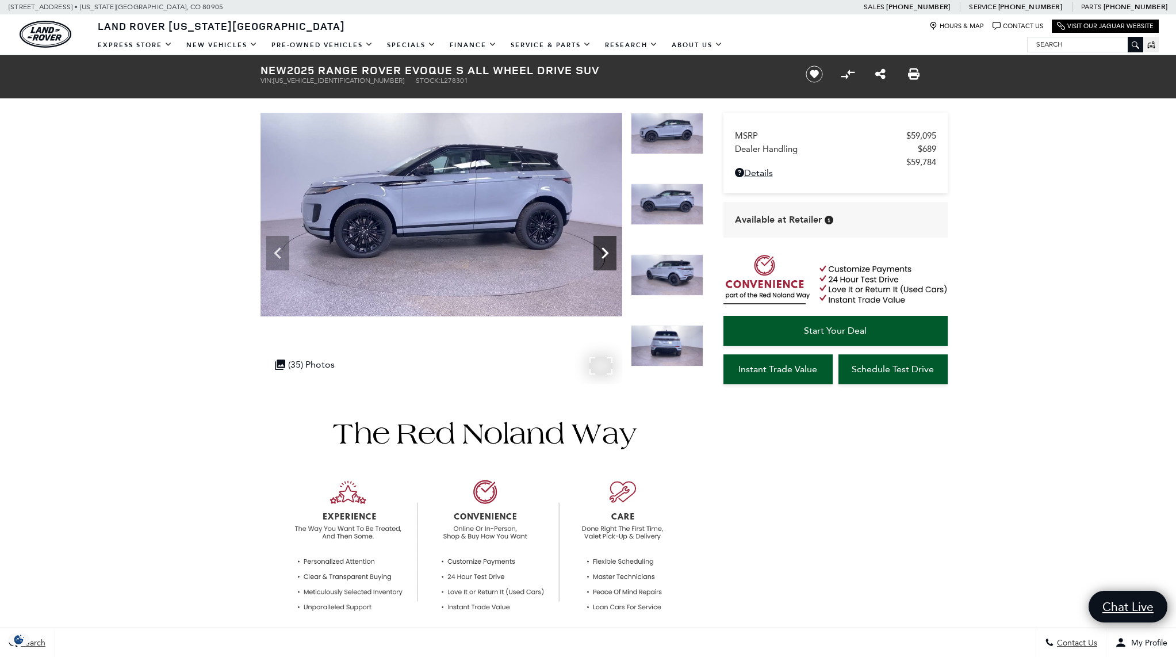
click at [605, 256] on icon "Next" at bounding box center [604, 252] width 7 height 11
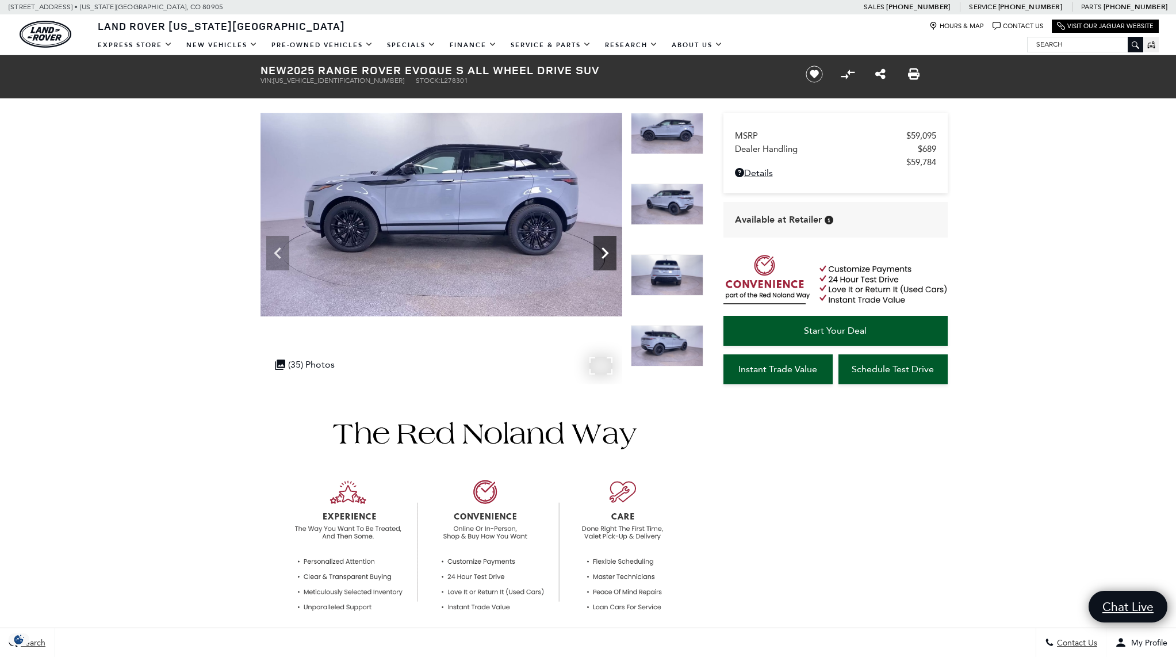
click at [605, 256] on icon "Next" at bounding box center [604, 252] width 7 height 11
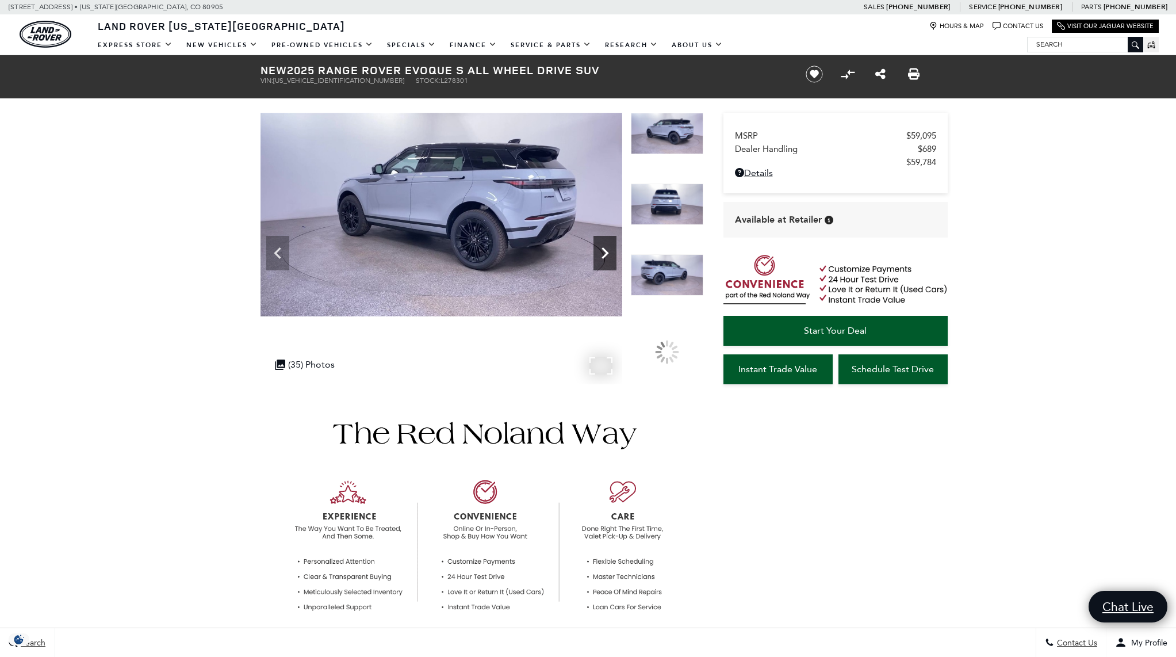
click at [605, 256] on icon "Next" at bounding box center [604, 252] width 7 height 11
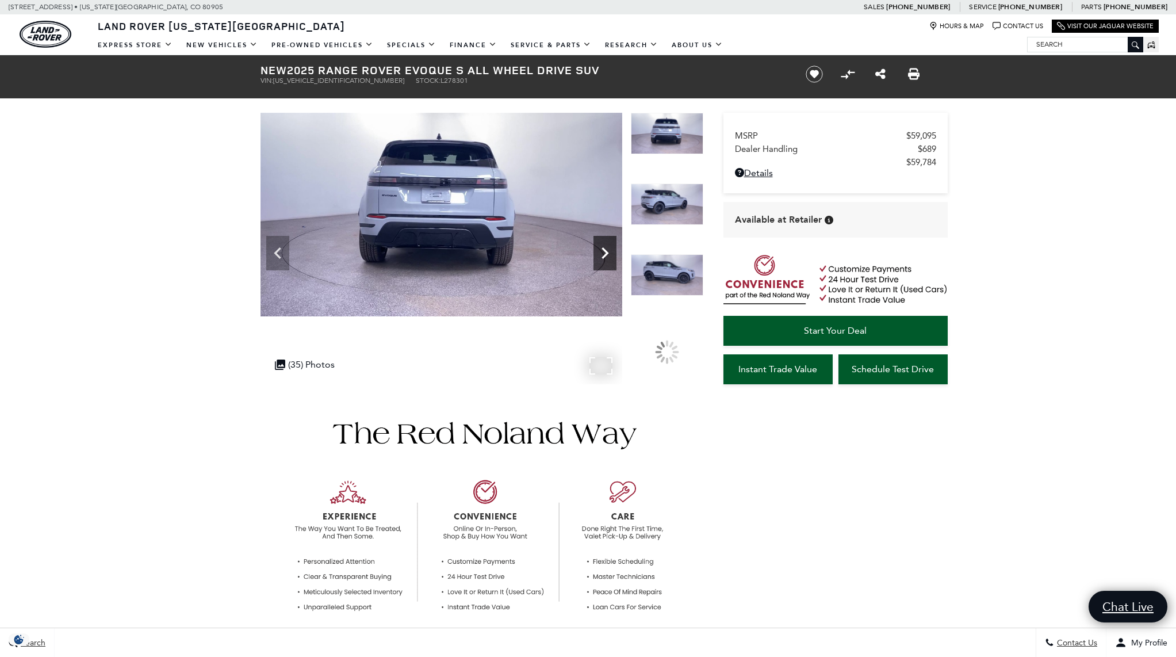
click at [605, 256] on icon "Next" at bounding box center [604, 252] width 7 height 11
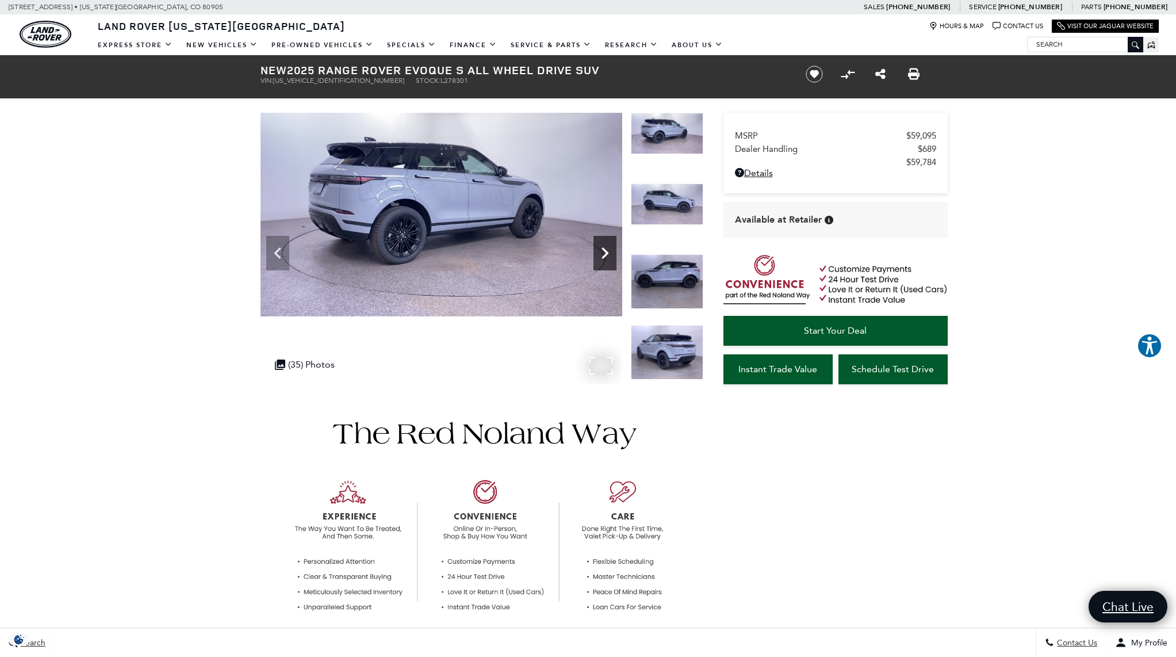
click at [605, 256] on icon "Next" at bounding box center [604, 252] width 7 height 11
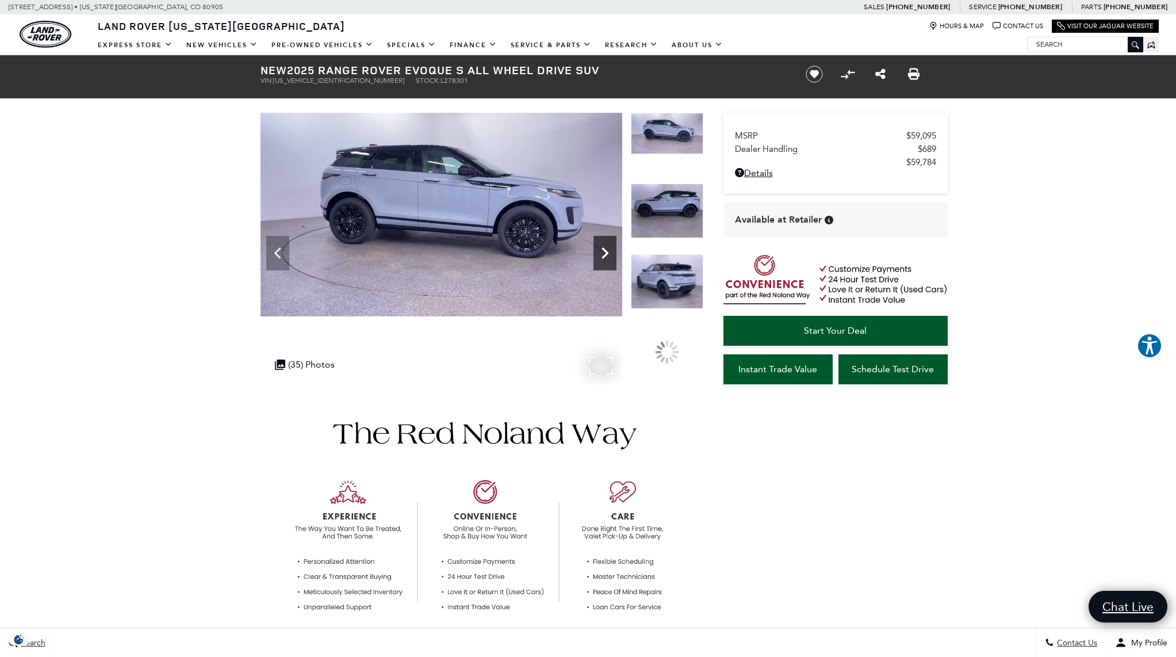
click at [605, 256] on icon "Next" at bounding box center [604, 252] width 7 height 11
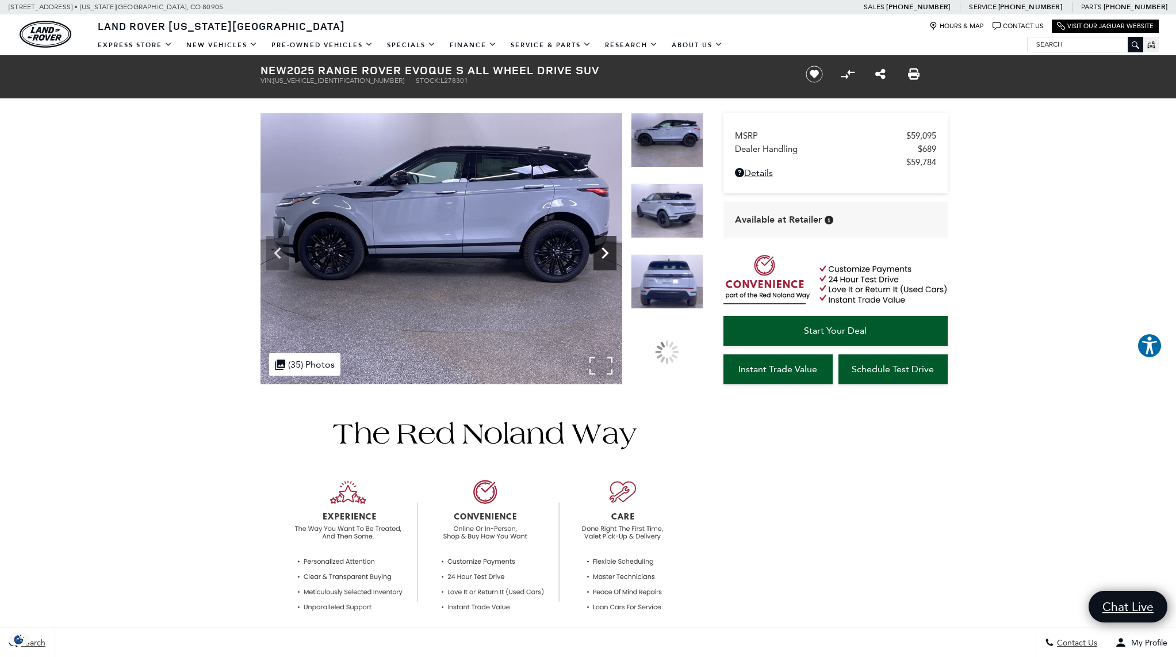
click at [605, 256] on icon "Next" at bounding box center [604, 252] width 7 height 11
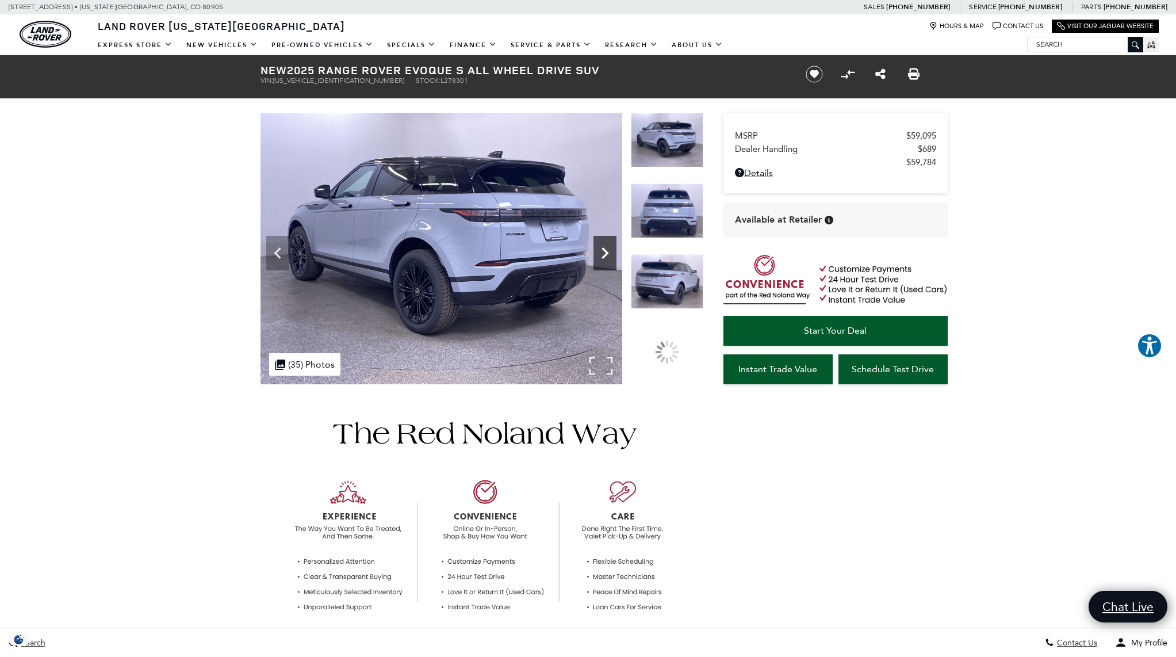
click at [605, 256] on icon "Next" at bounding box center [604, 252] width 7 height 11
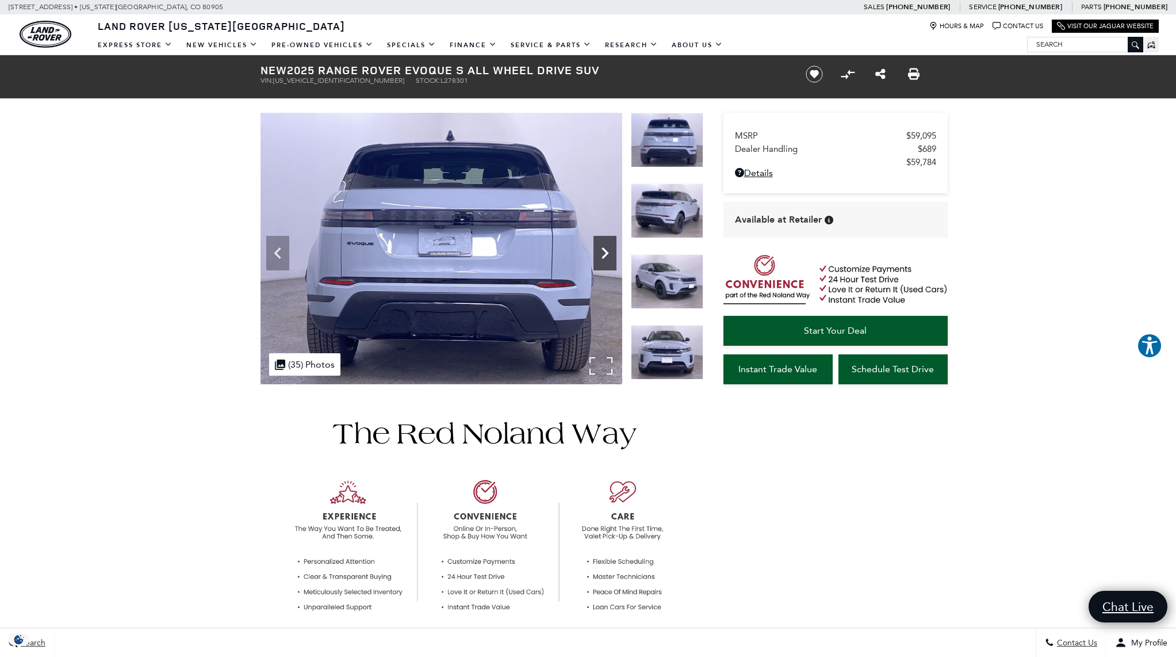
click at [605, 256] on icon "Next" at bounding box center [604, 252] width 7 height 11
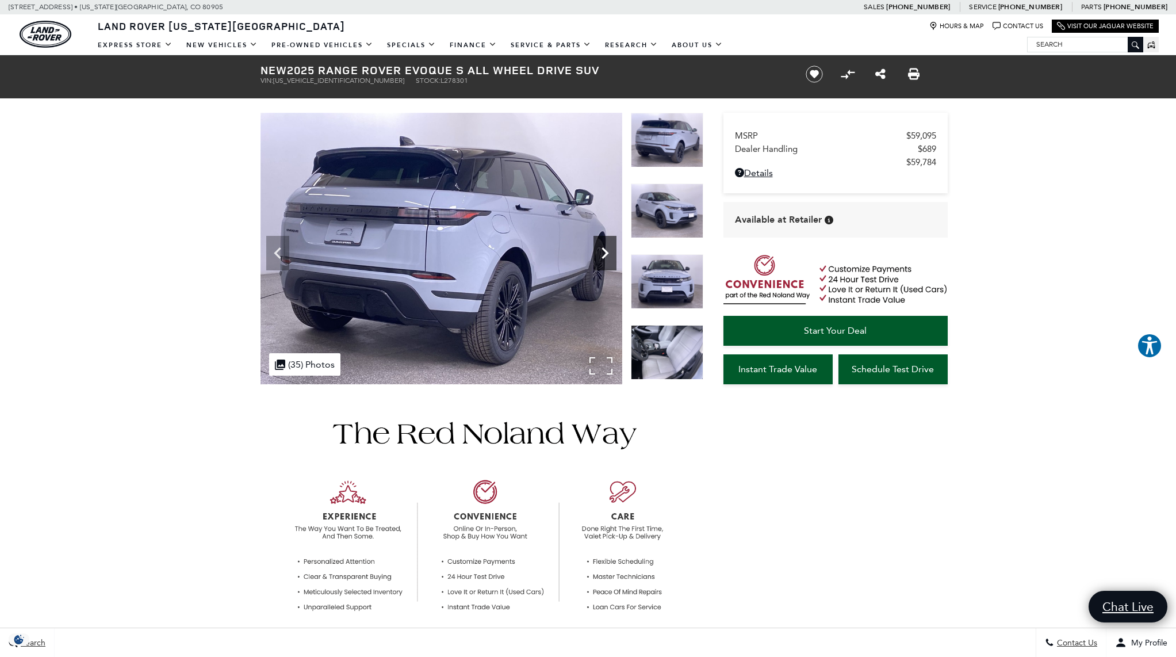
click at [605, 256] on icon "Next" at bounding box center [604, 252] width 7 height 11
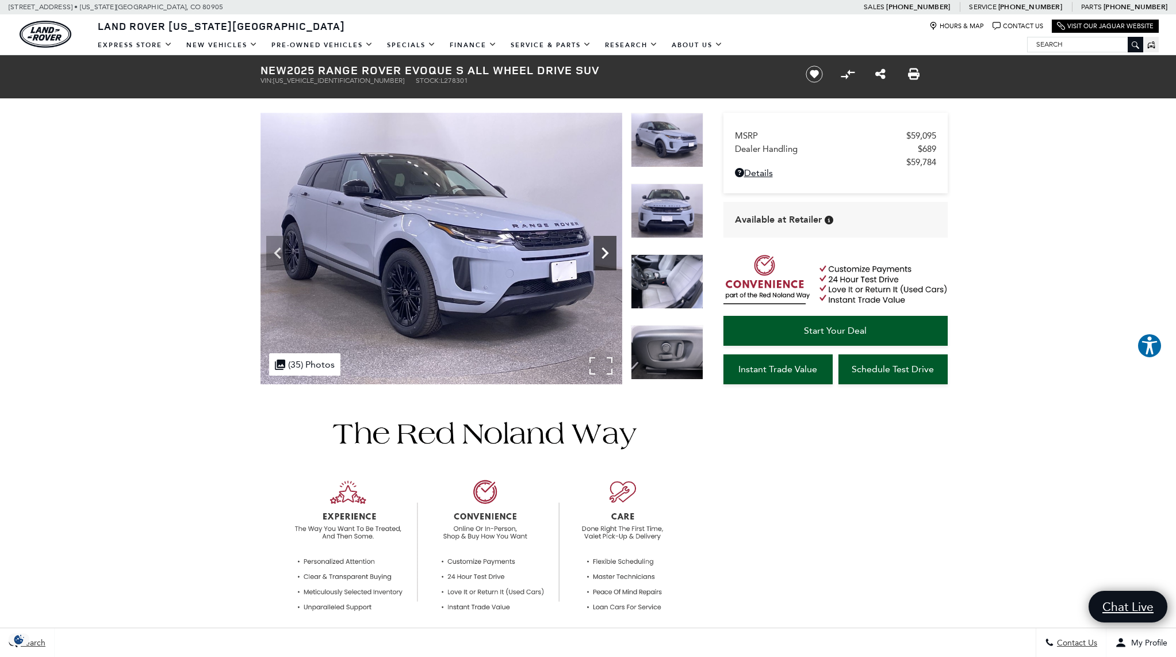
click at [605, 256] on icon "Next" at bounding box center [604, 252] width 7 height 11
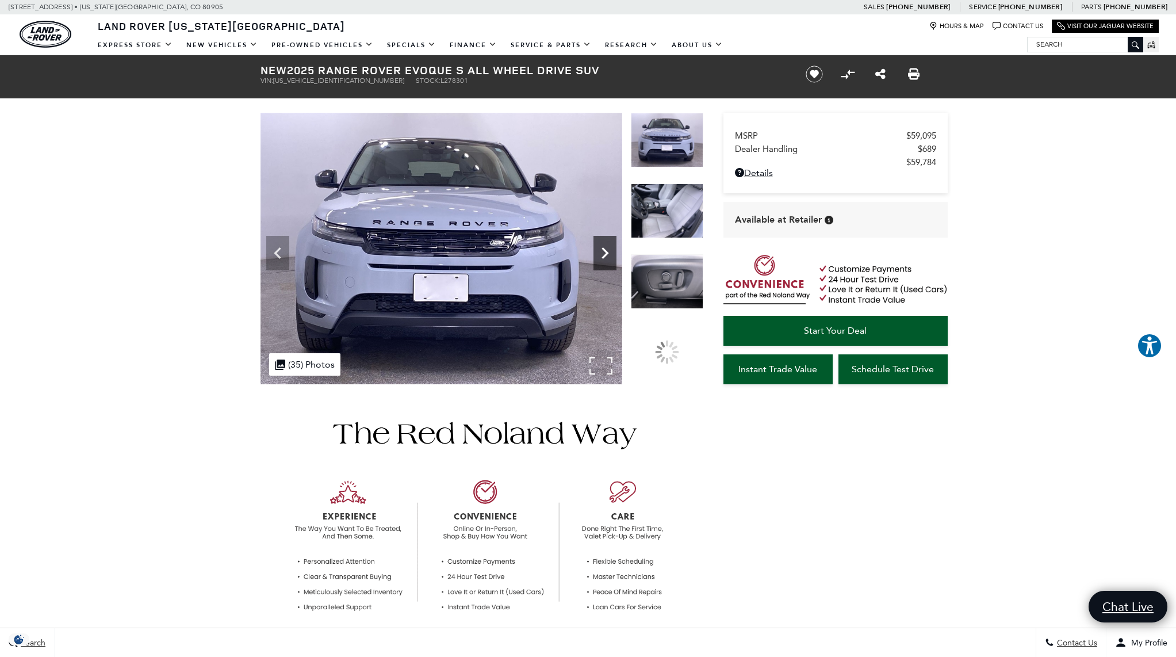
click at [605, 256] on icon "Next" at bounding box center [604, 252] width 7 height 11
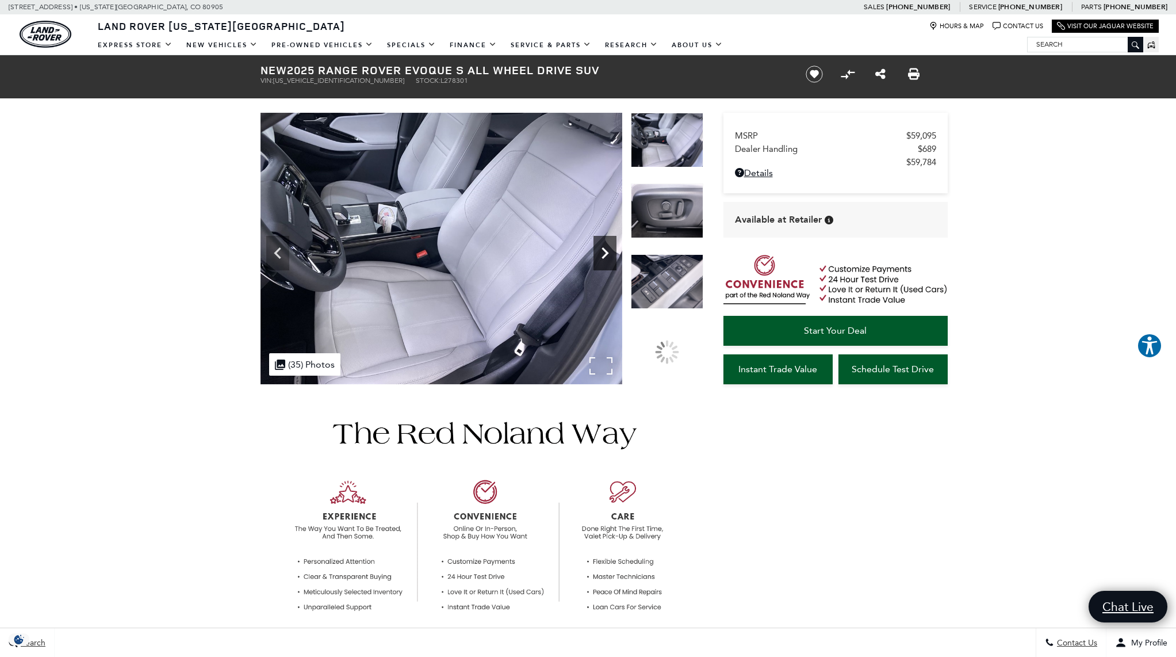
click at [605, 256] on icon "Next" at bounding box center [604, 252] width 7 height 11
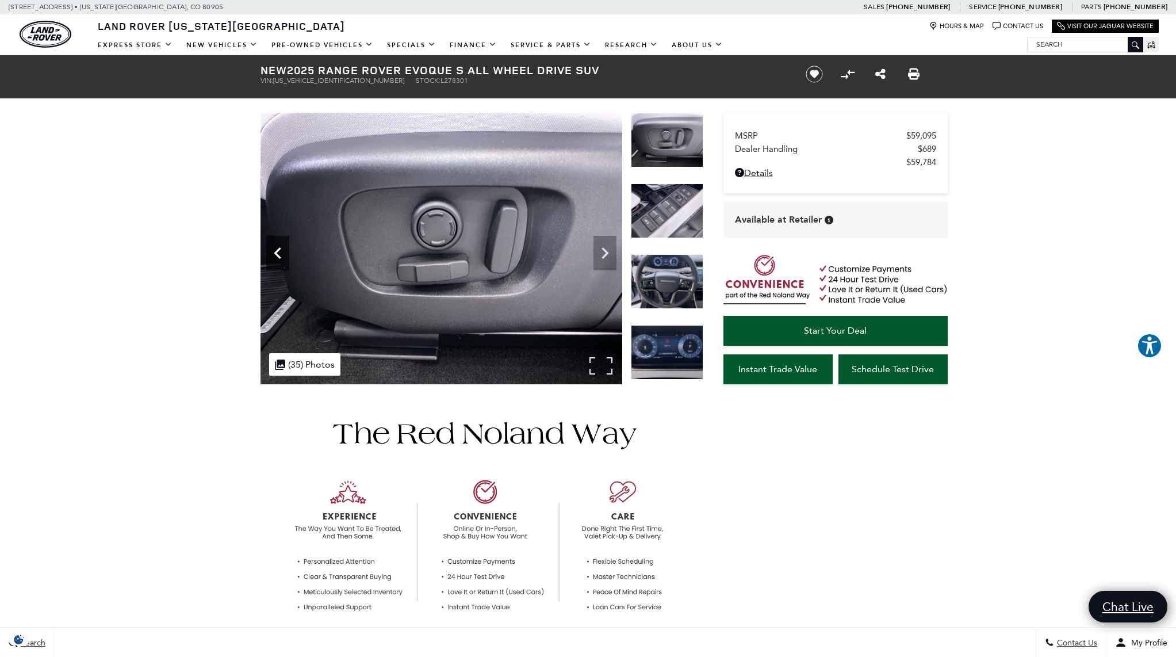
click at [283, 256] on icon "Previous" at bounding box center [277, 252] width 23 height 23
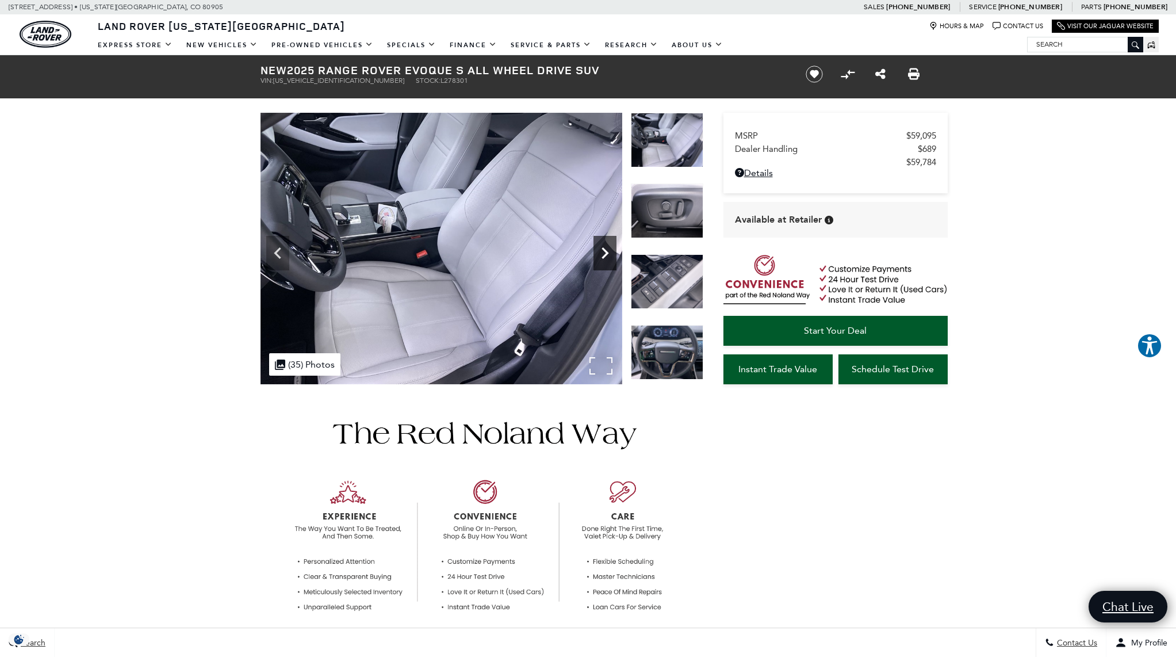
click at [599, 253] on icon "Next" at bounding box center [604, 252] width 23 height 23
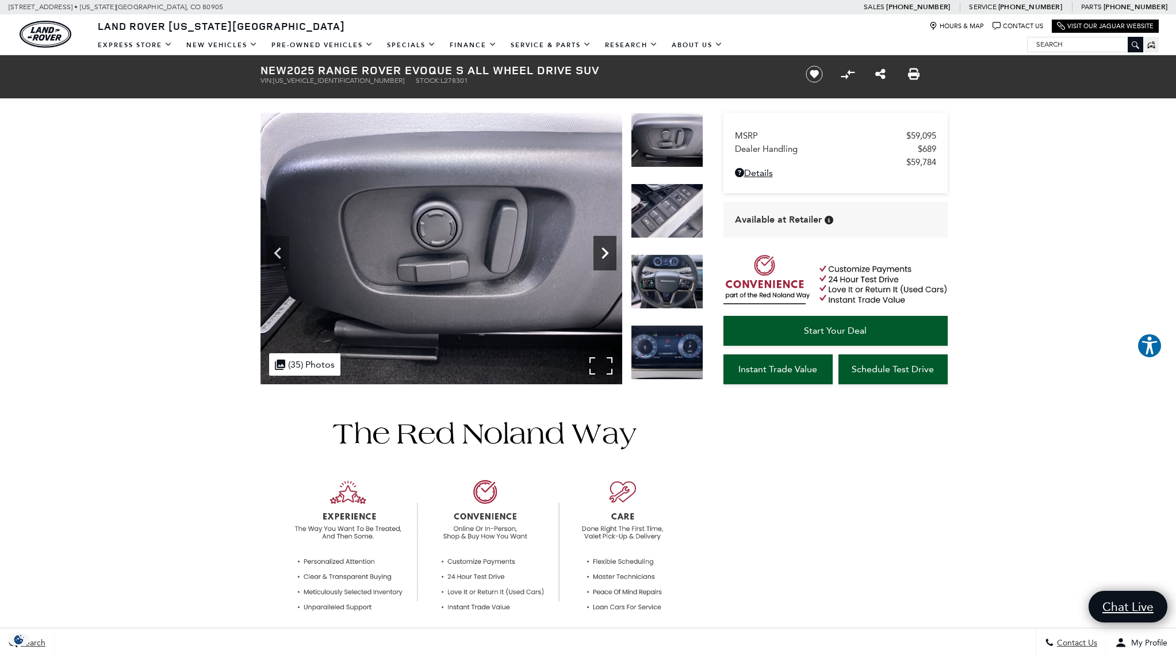
click at [599, 253] on icon "Next" at bounding box center [604, 252] width 23 height 23
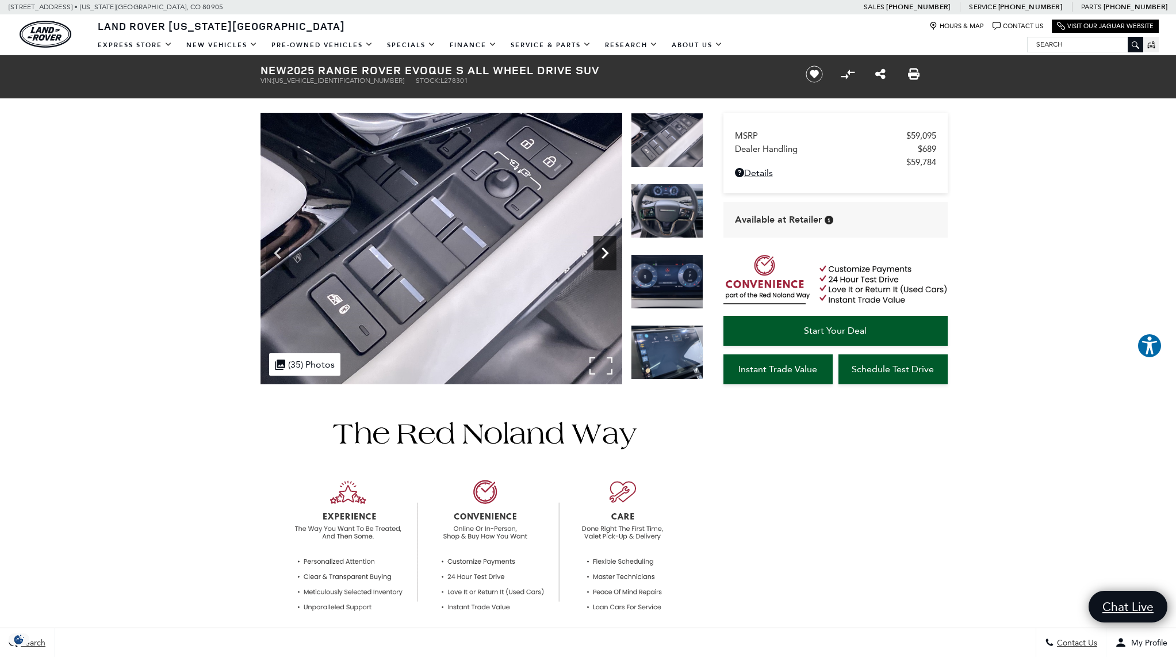
click at [599, 253] on icon "Next" at bounding box center [604, 252] width 23 height 23
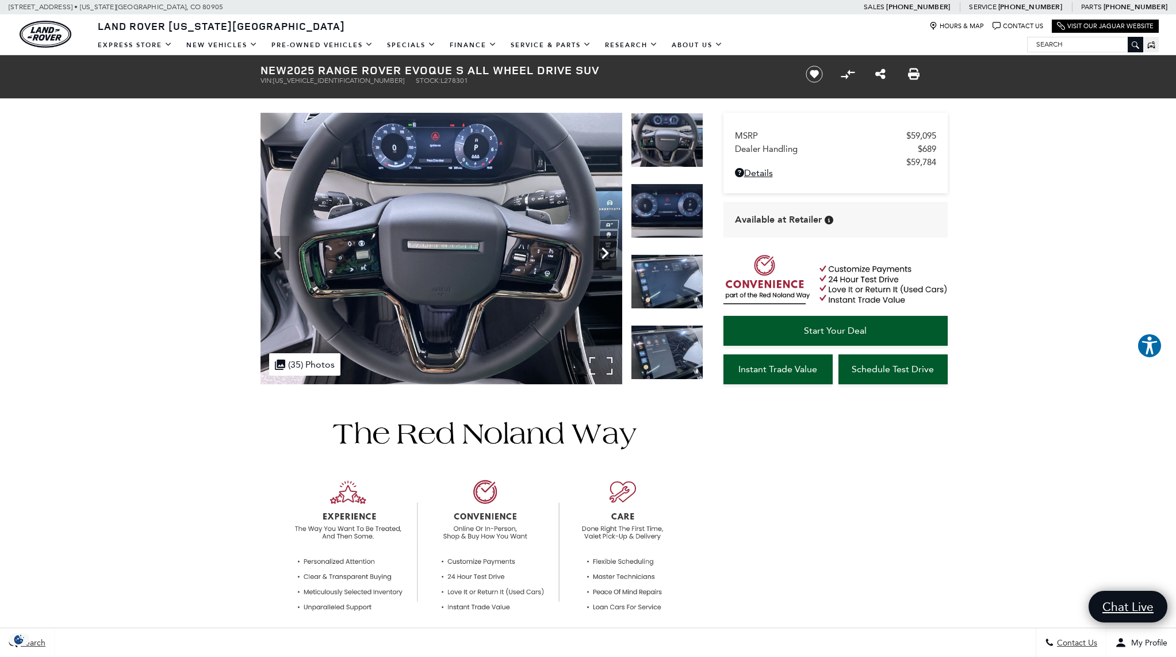
click at [606, 249] on icon "Next" at bounding box center [604, 252] width 23 height 23
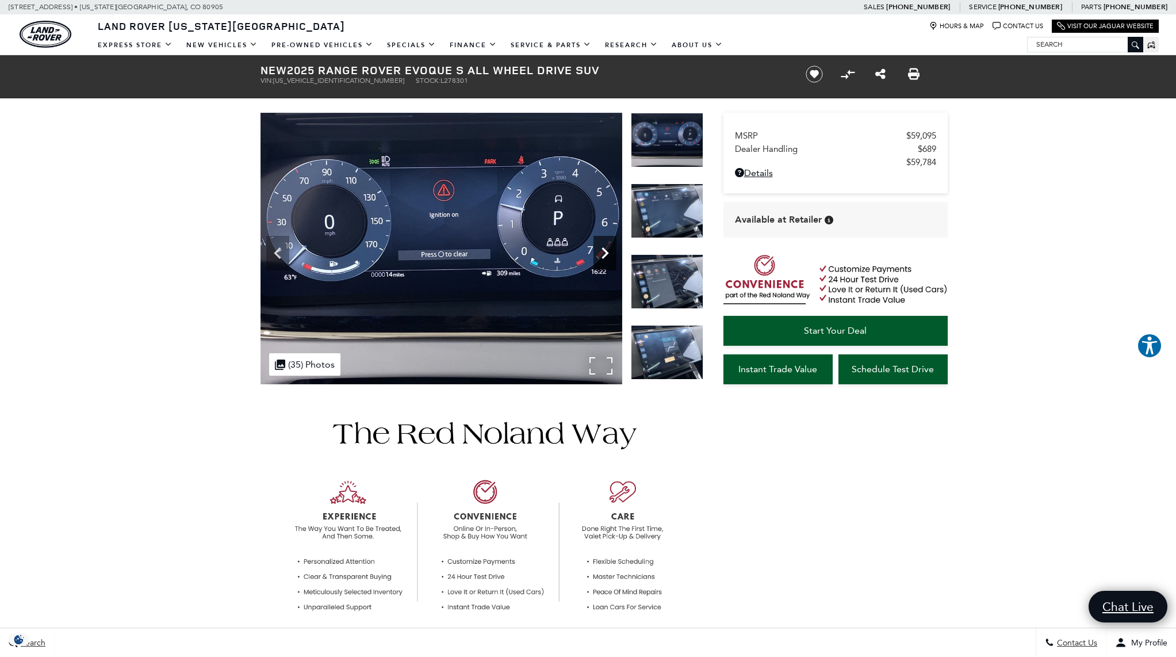
click at [606, 249] on icon "Next" at bounding box center [604, 252] width 23 height 23
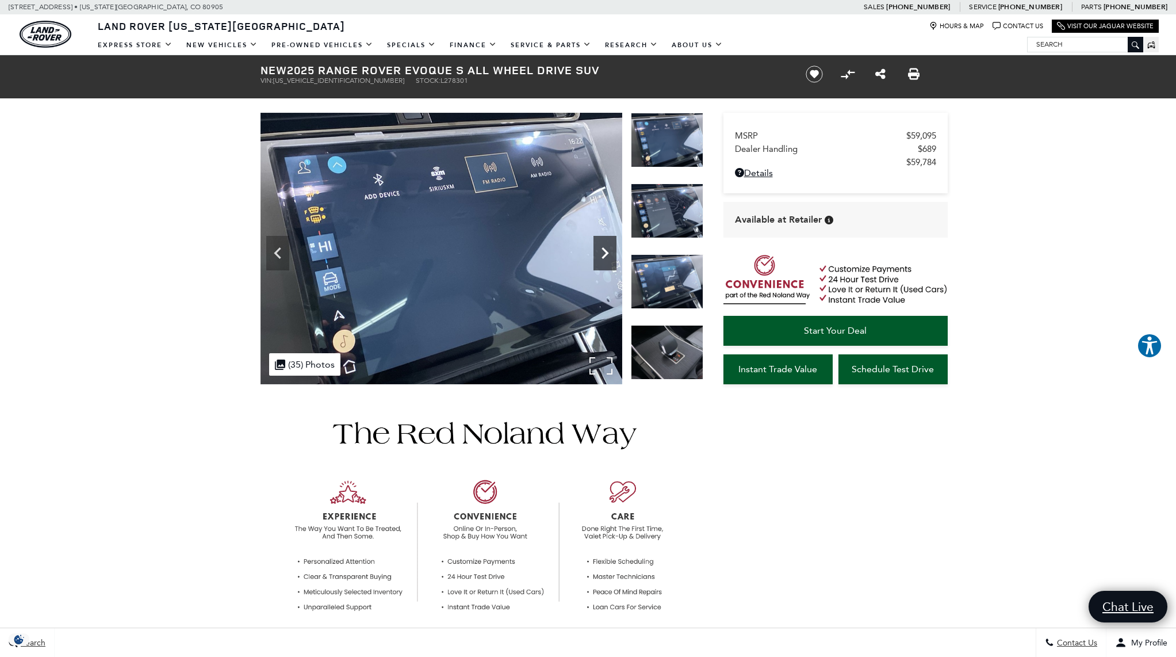
click at [606, 249] on icon "Next" at bounding box center [604, 252] width 23 height 23
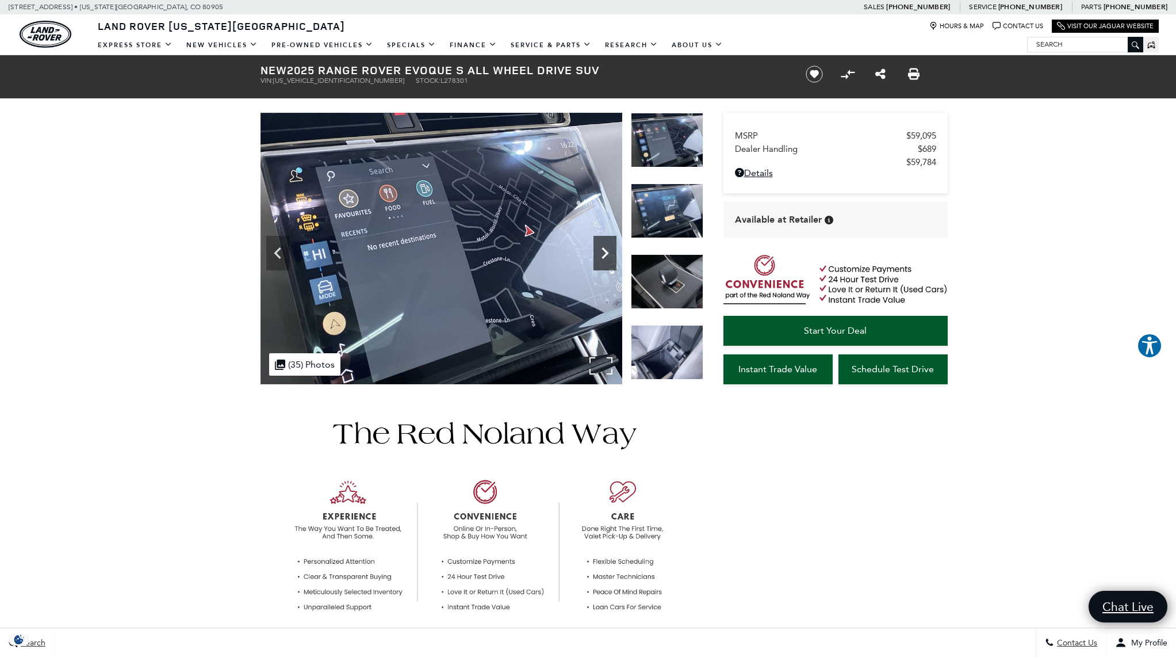
click at [606, 249] on icon "Next" at bounding box center [604, 252] width 23 height 23
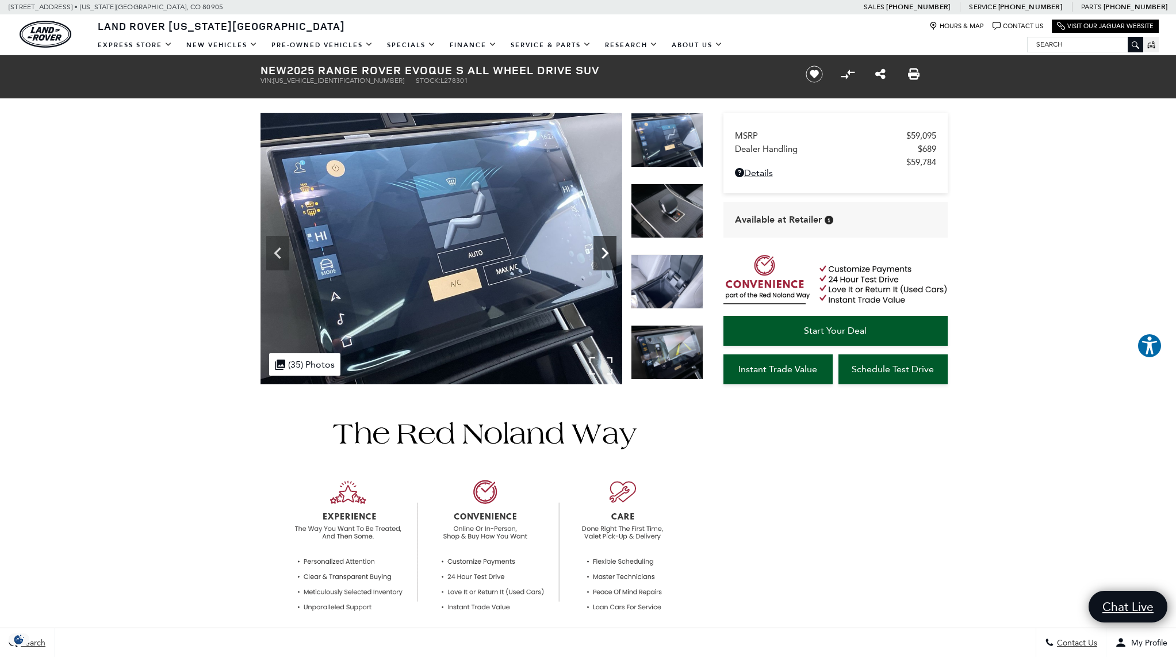
click at [601, 249] on icon "Next" at bounding box center [604, 252] width 23 height 23
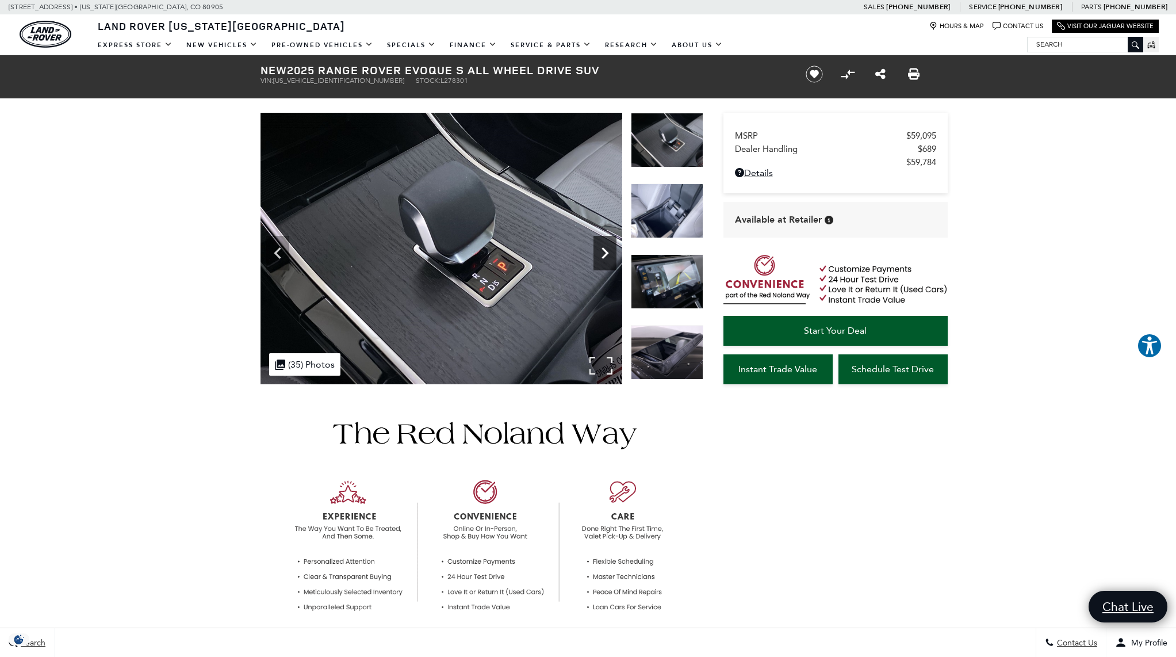
click at [601, 249] on icon "Next" at bounding box center [604, 252] width 23 height 23
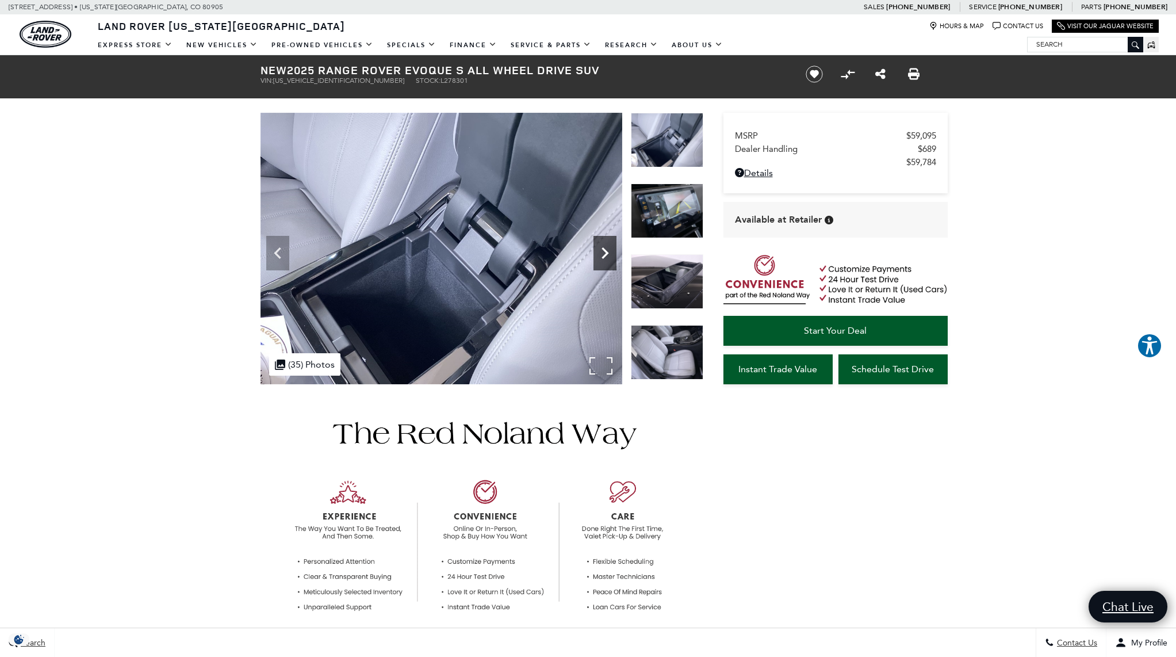
click at [601, 249] on icon "Next" at bounding box center [604, 252] width 23 height 23
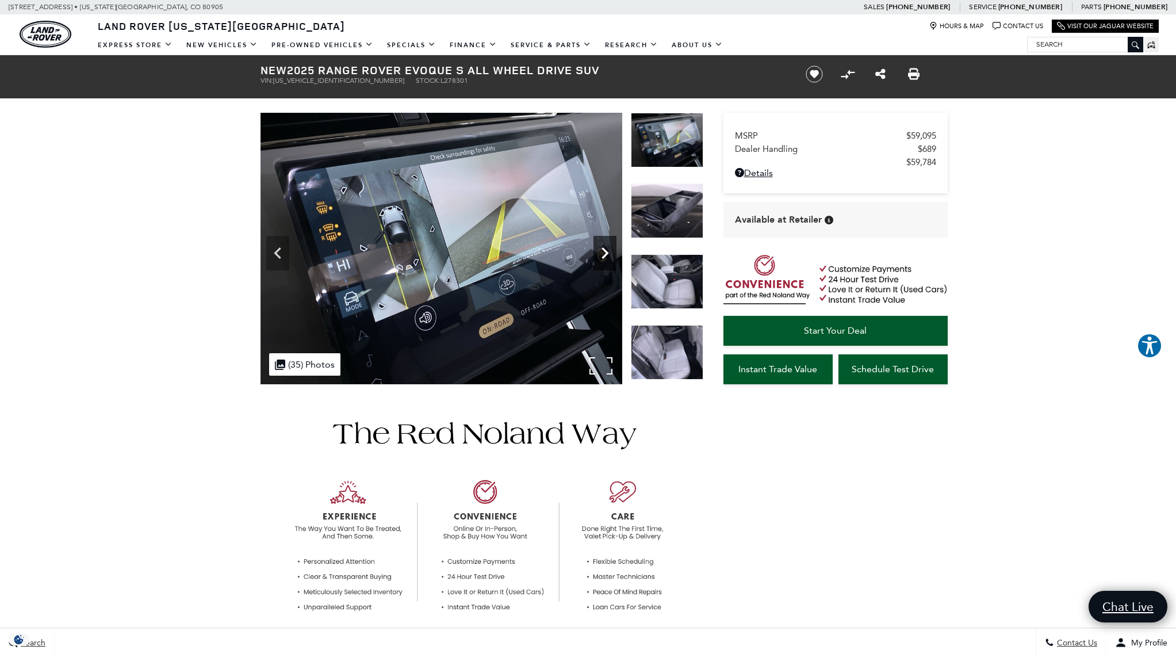
click at [601, 249] on icon "Next" at bounding box center [604, 252] width 23 height 23
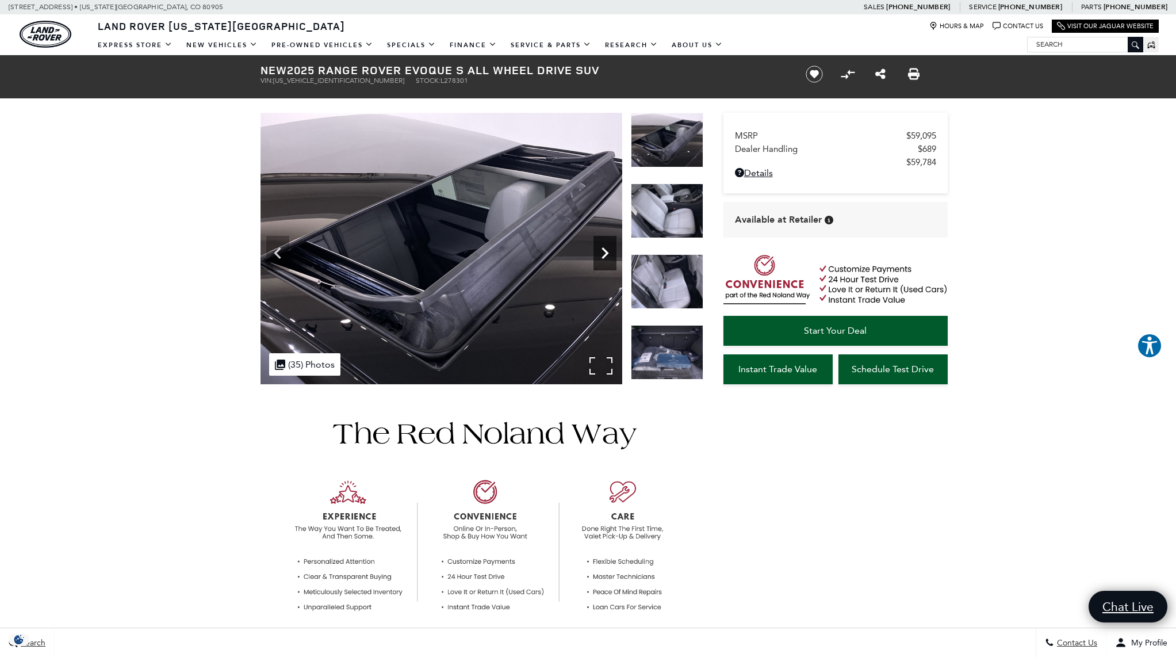
click at [601, 249] on icon "Next" at bounding box center [604, 252] width 23 height 23
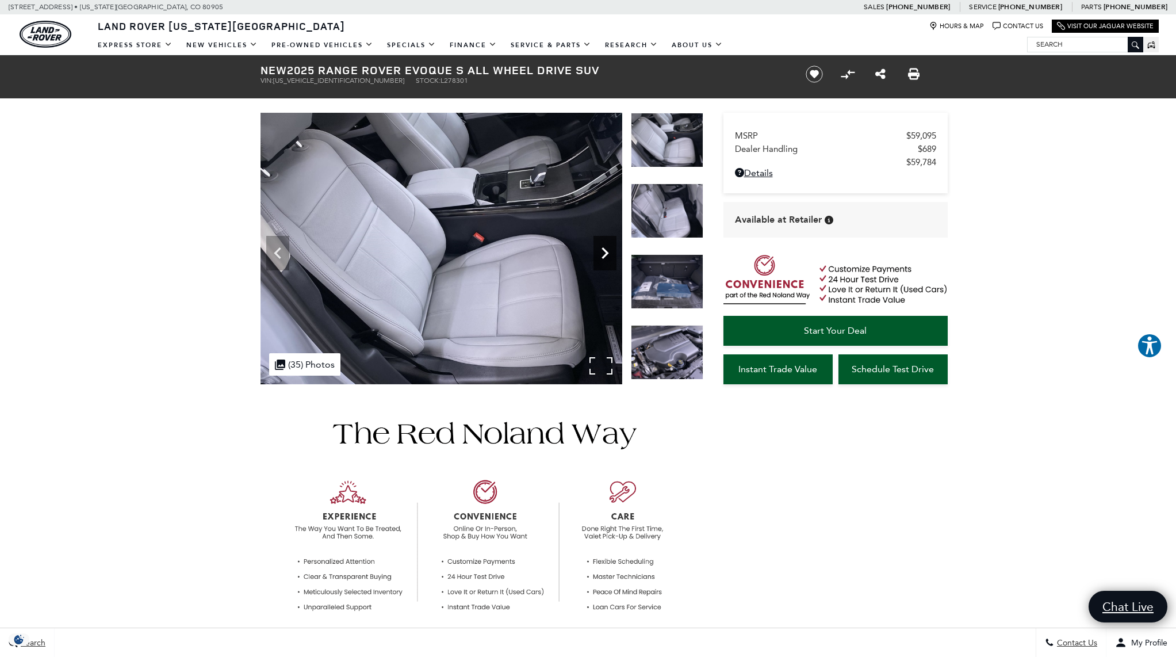
click at [601, 249] on icon "Next" at bounding box center [604, 252] width 23 height 23
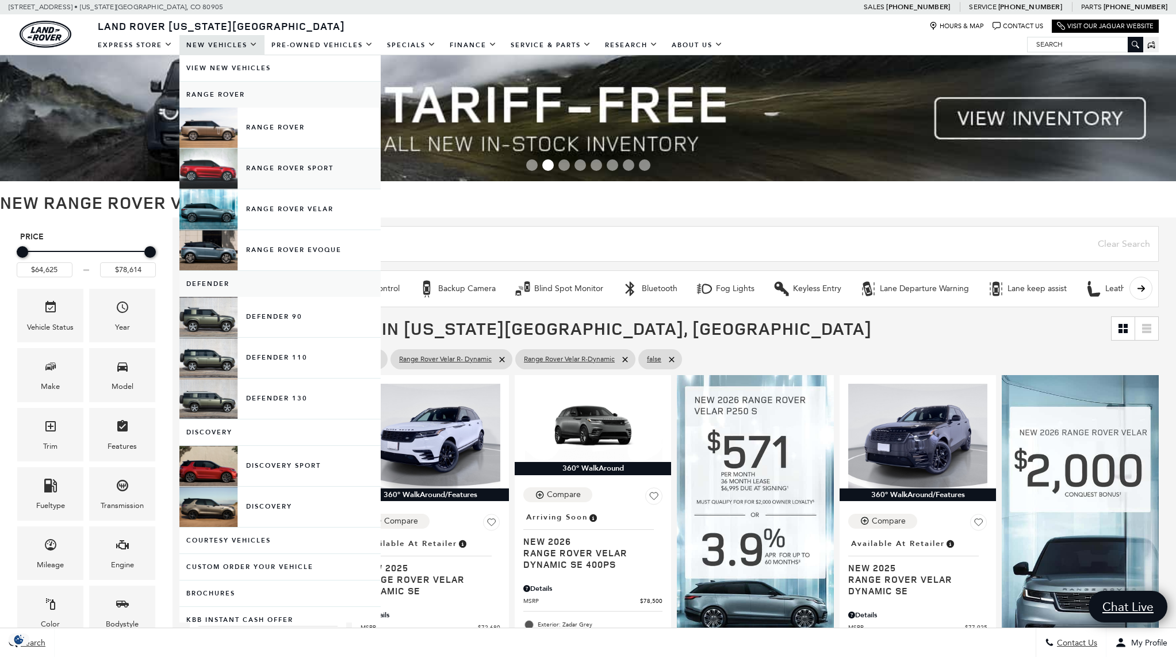
click at [285, 172] on link "Range Rover Sport" at bounding box center [279, 168] width 201 height 40
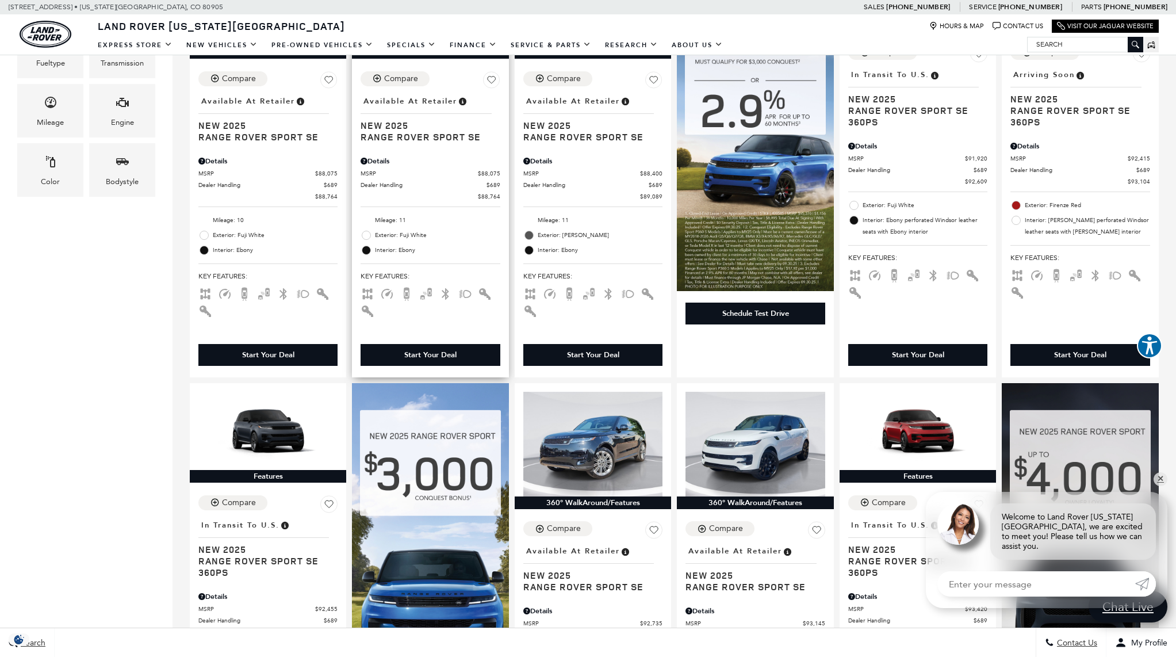
scroll to position [448, 0]
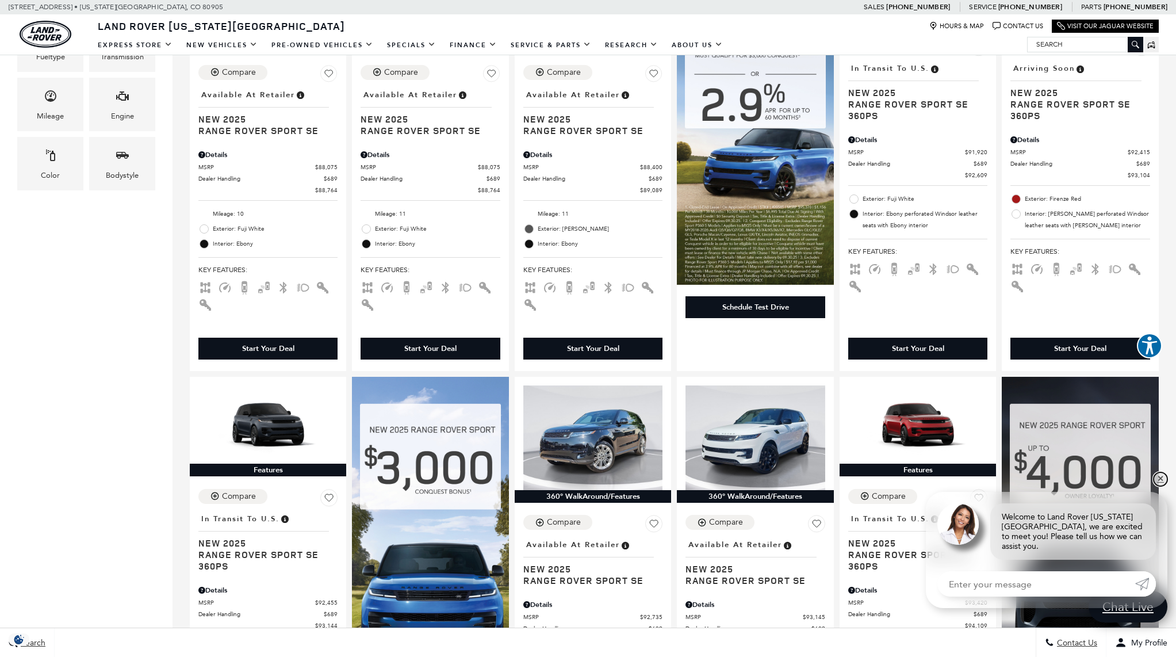
click at [1158, 485] on link "✕" at bounding box center [1160, 479] width 14 height 14
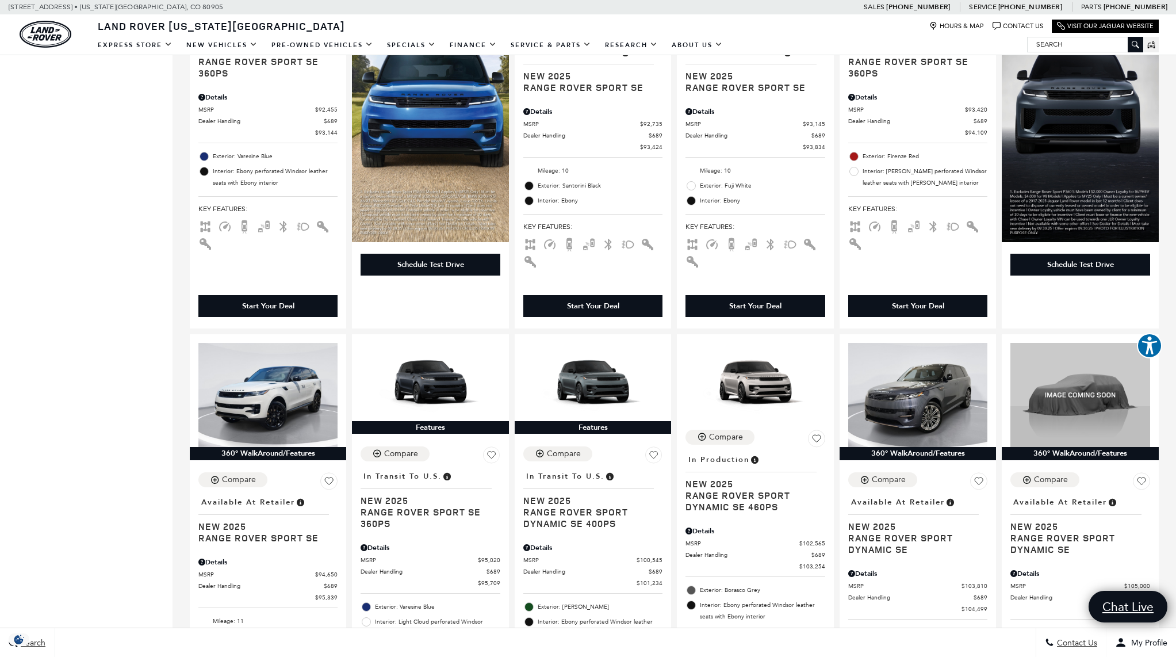
scroll to position [934, 0]
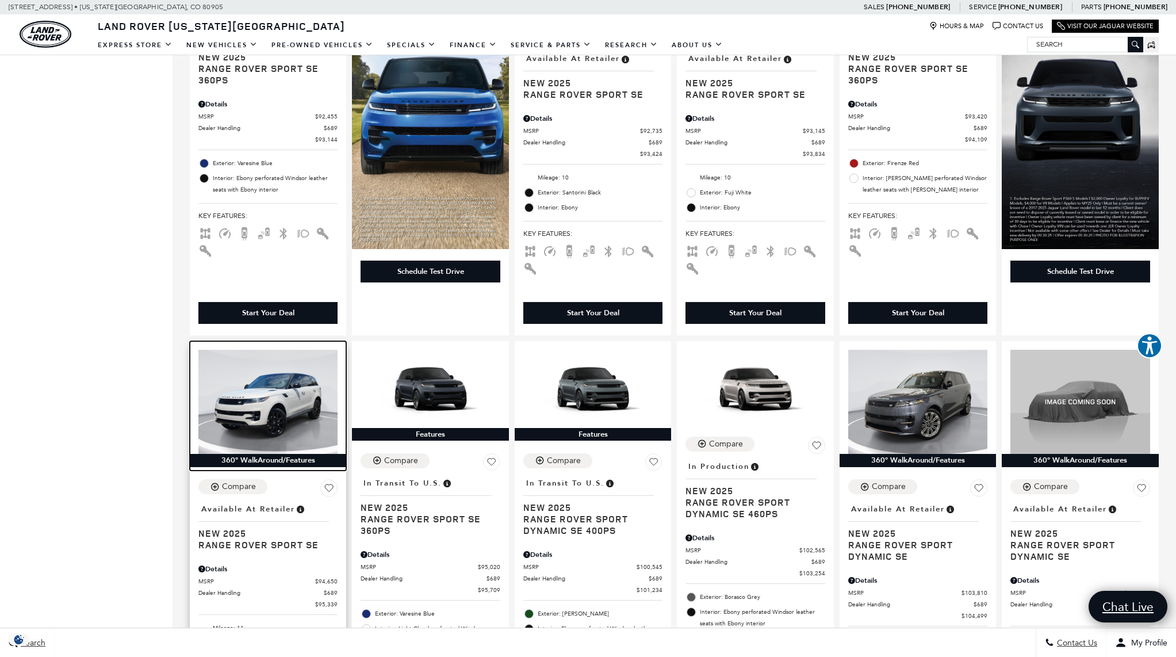
click at [294, 402] on img at bounding box center [267, 402] width 139 height 105
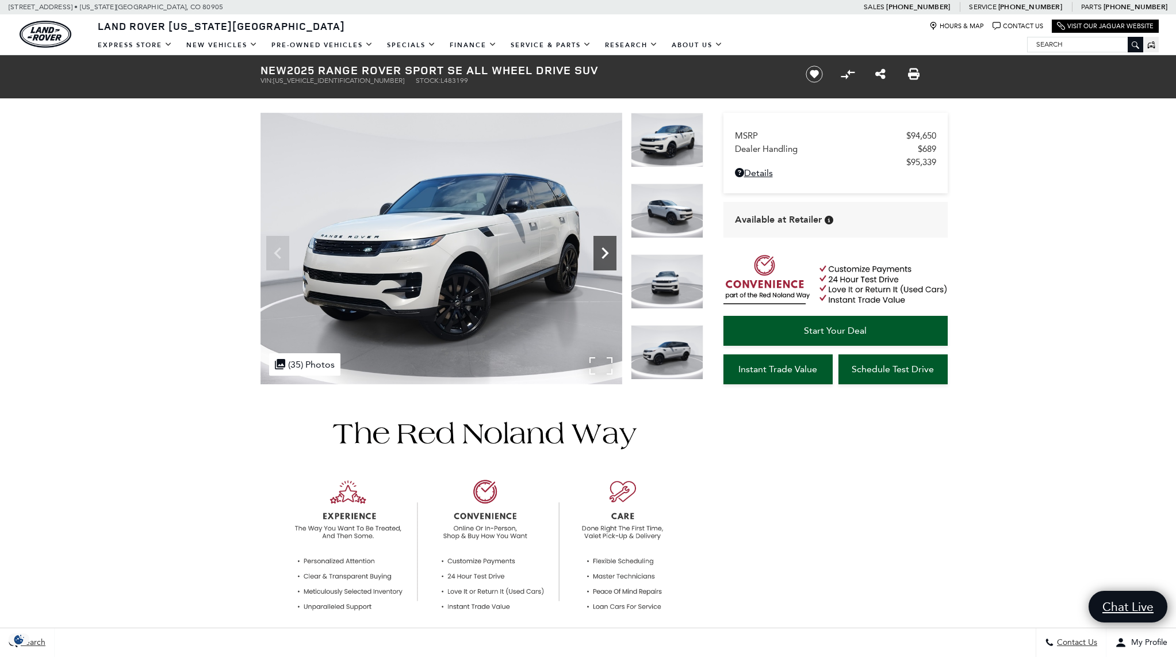
click at [602, 259] on icon "Next" at bounding box center [604, 252] width 23 height 23
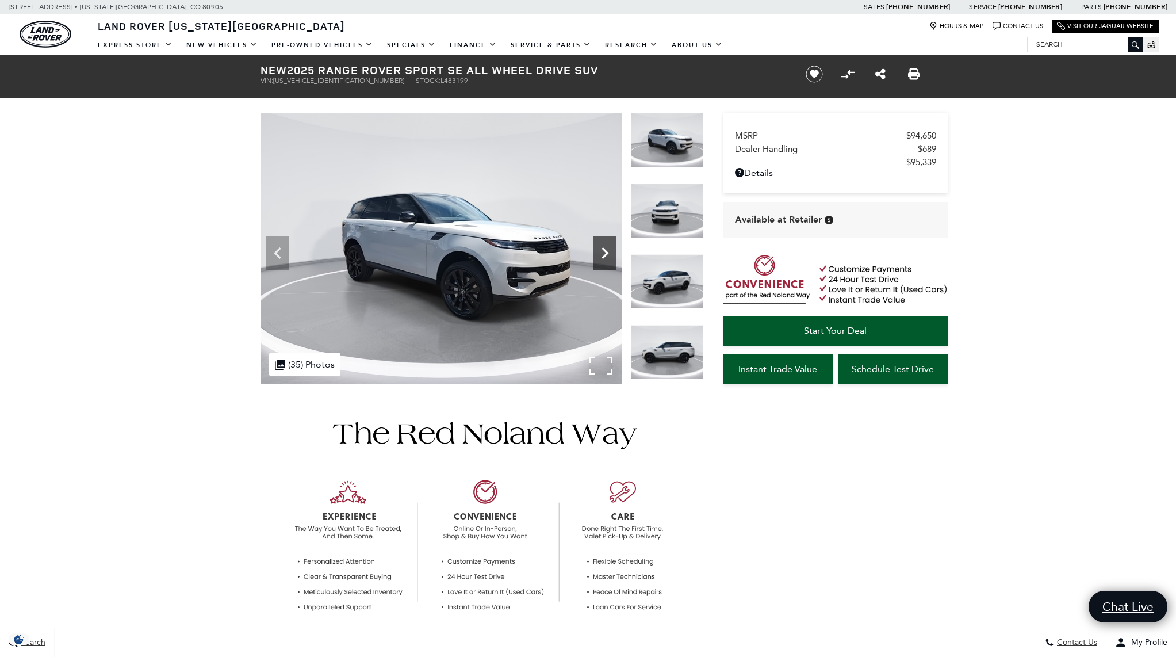
click at [602, 259] on icon "Next" at bounding box center [604, 252] width 23 height 23
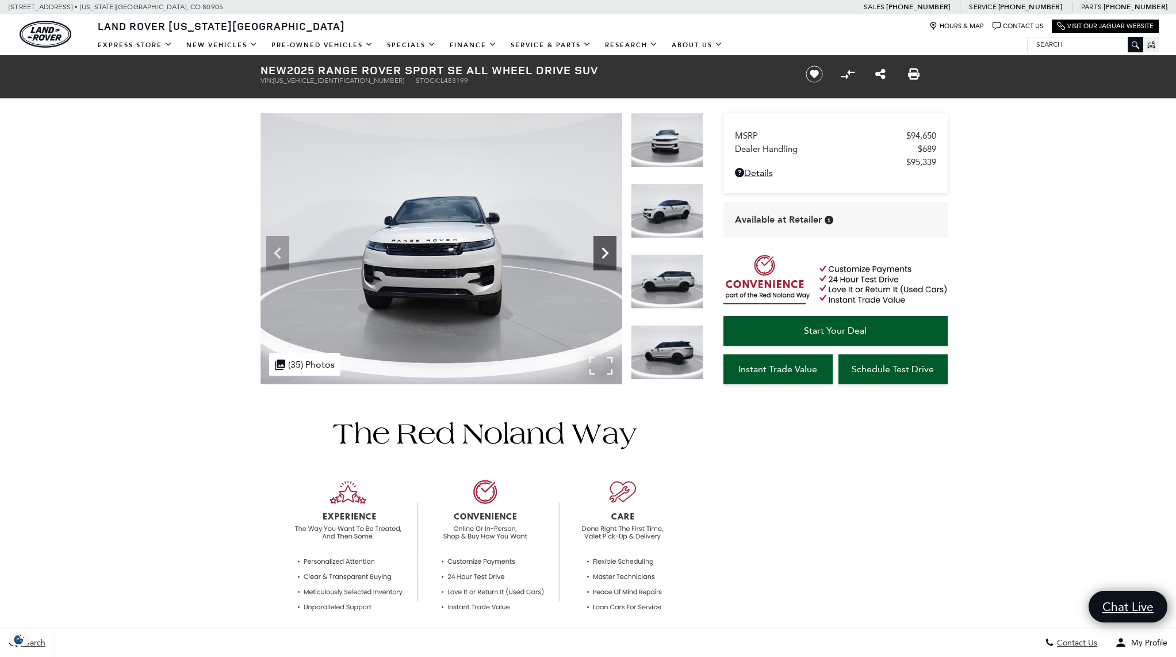
click at [602, 259] on icon "Next" at bounding box center [604, 252] width 23 height 23
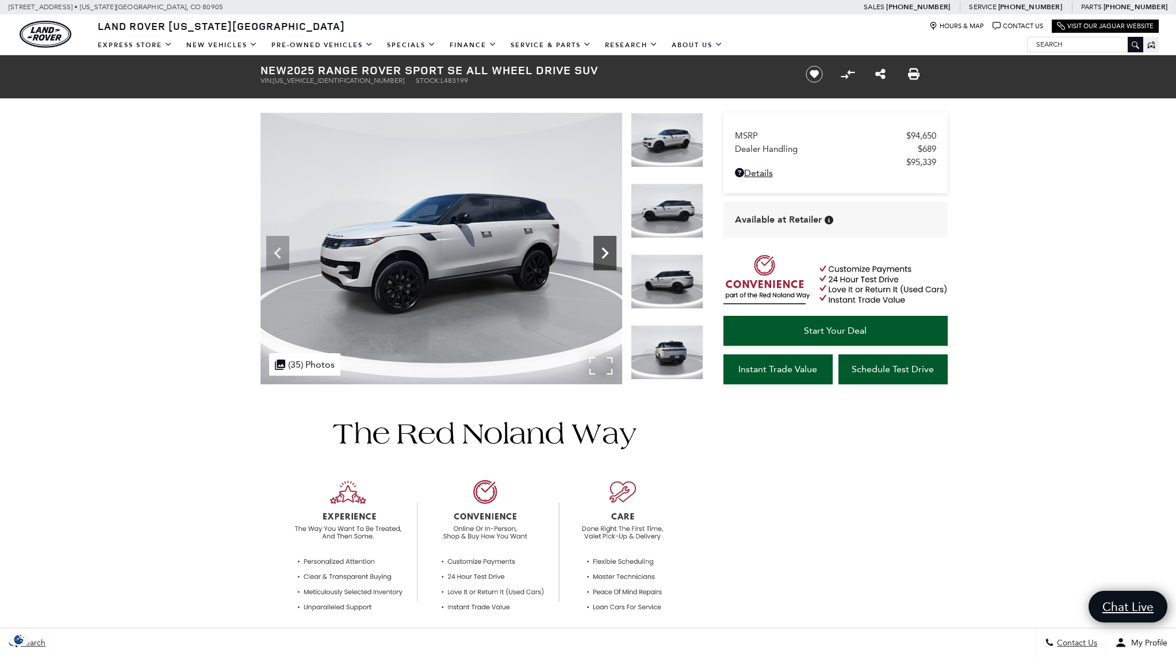
click at [602, 259] on icon "Next" at bounding box center [604, 252] width 23 height 23
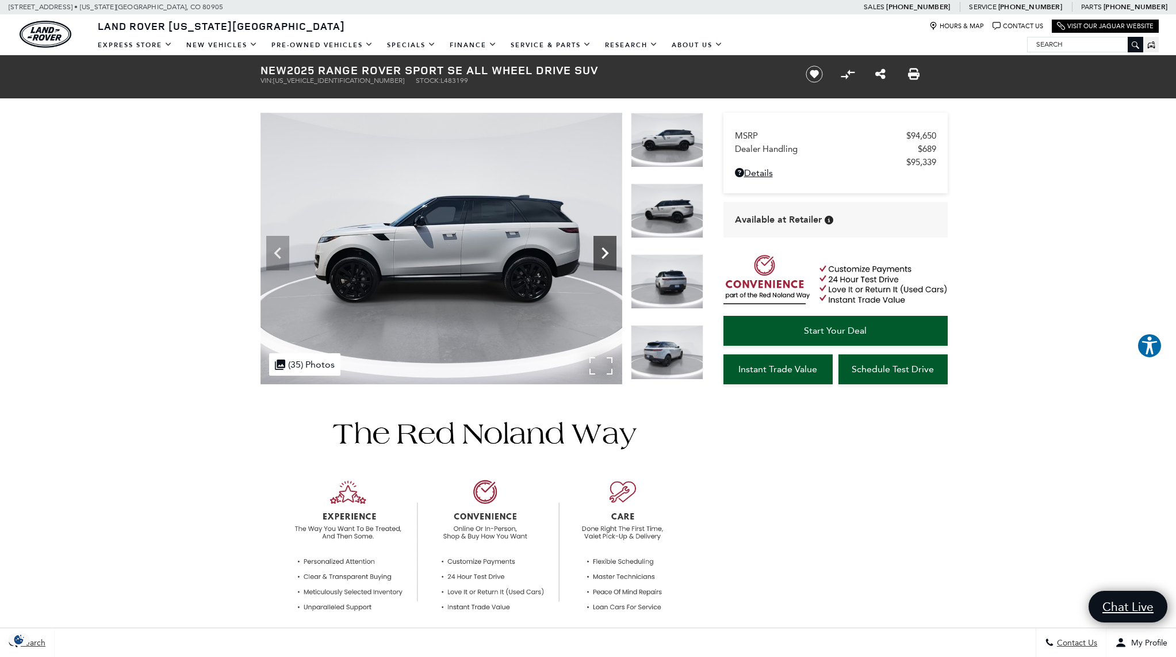
click at [602, 259] on icon "Next" at bounding box center [604, 252] width 23 height 23
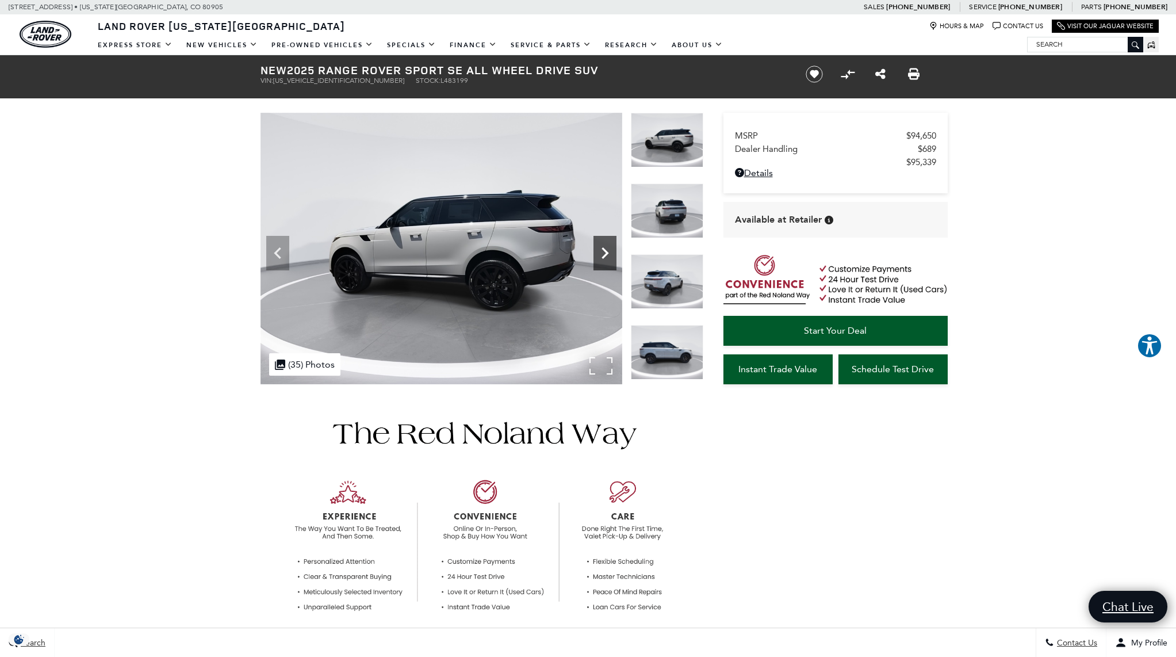
click at [602, 259] on icon "Next" at bounding box center [604, 252] width 23 height 23
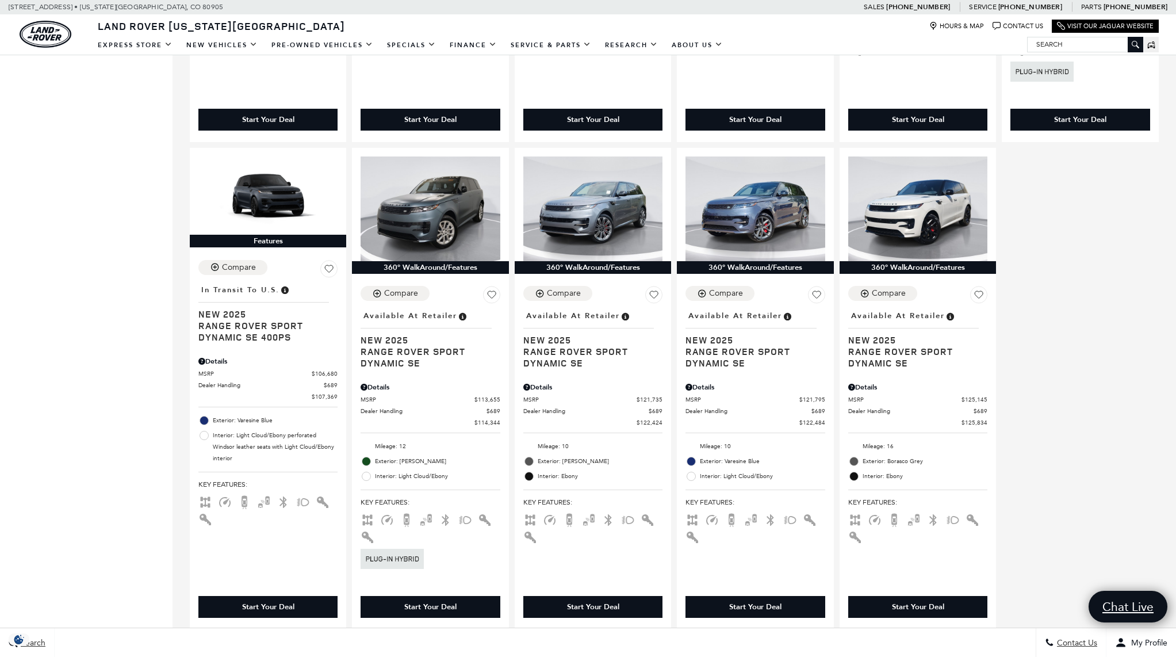
scroll to position [1613, 0]
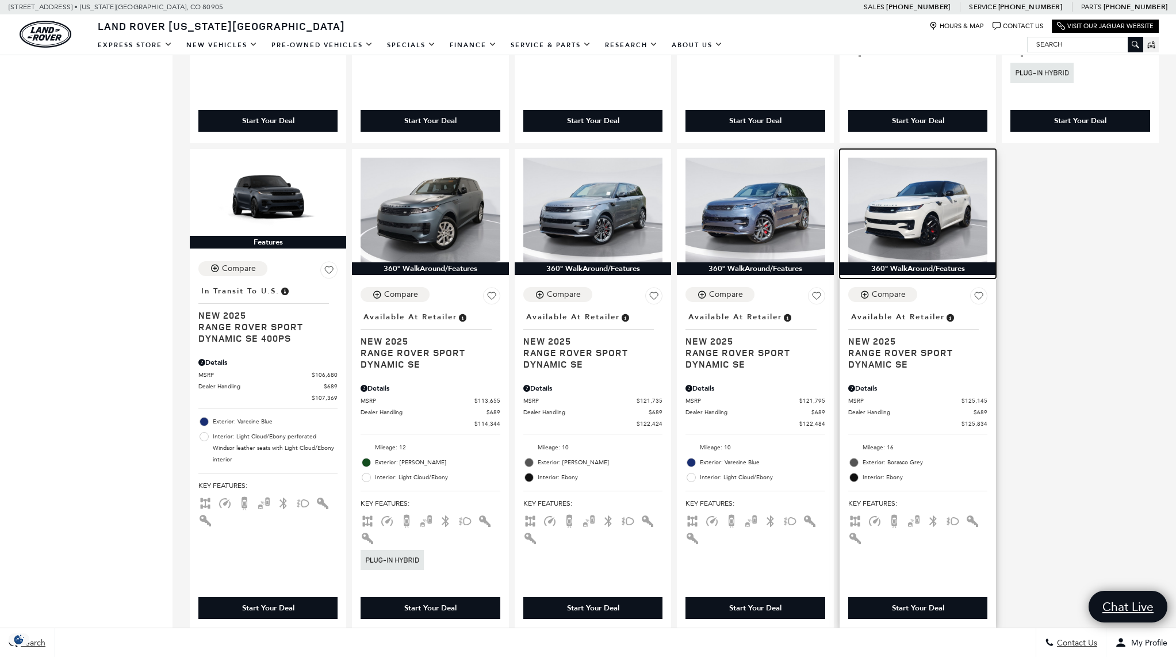
click at [920, 244] on img at bounding box center [917, 210] width 139 height 105
